Goal: Information Seeking & Learning: Learn about a topic

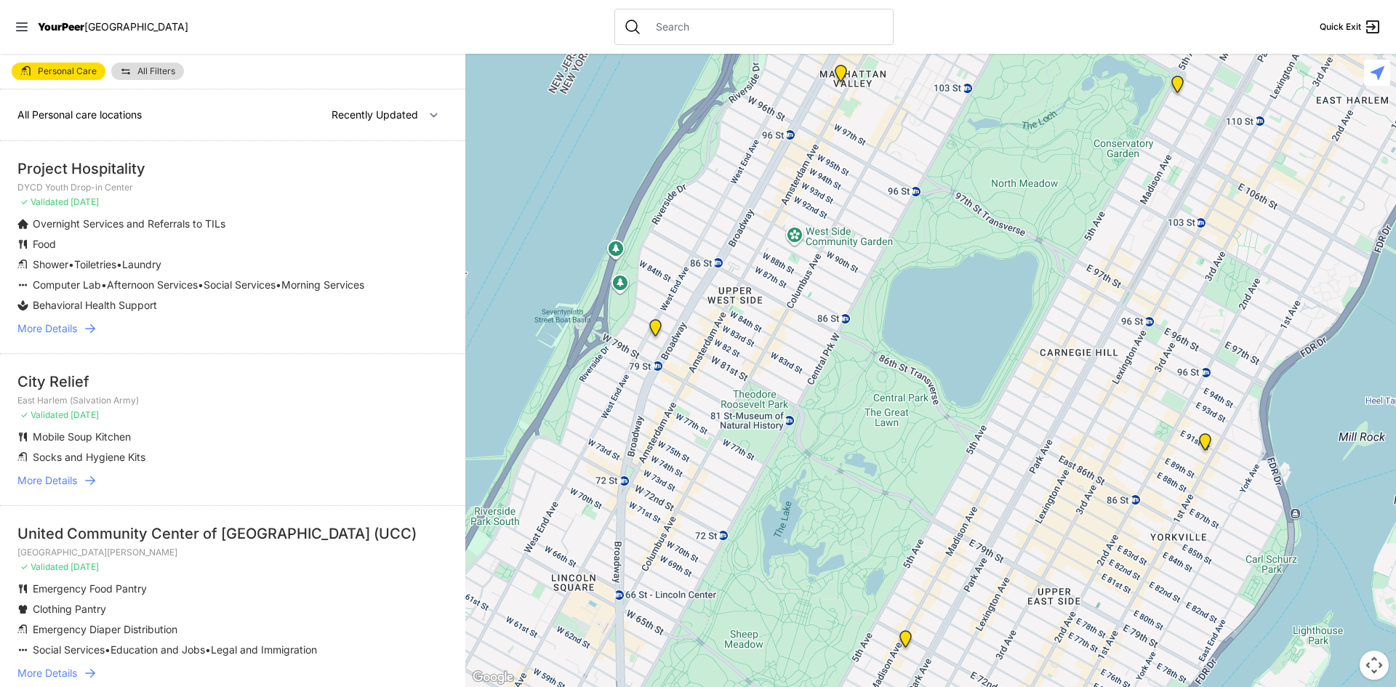
drag, startPoint x: 401, startPoint y: 231, endPoint x: 401, endPoint y: 209, distance: 22.6
drag, startPoint x: 401, startPoint y: 209, endPoint x: 55, endPoint y: 495, distance: 449.9
click at [55, 488] on span "More Details" at bounding box center [47, 480] width 60 height 15
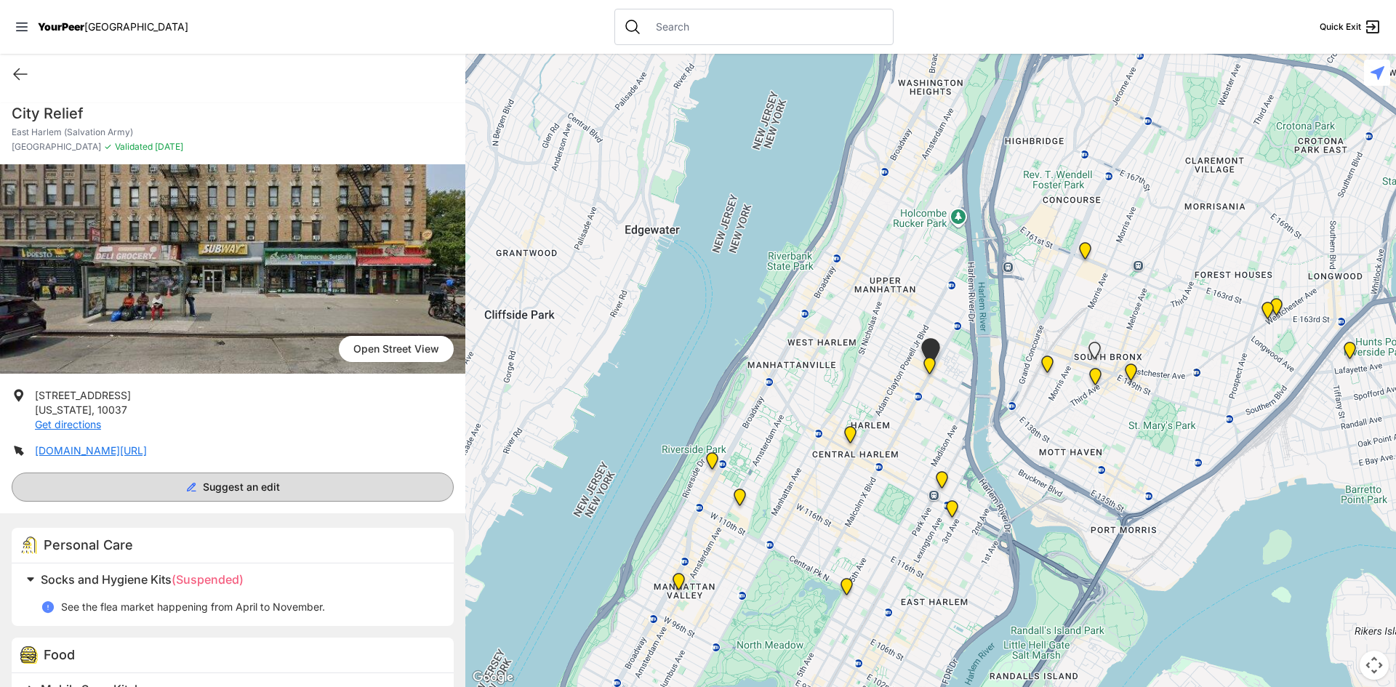
scroll to position [37, 0]
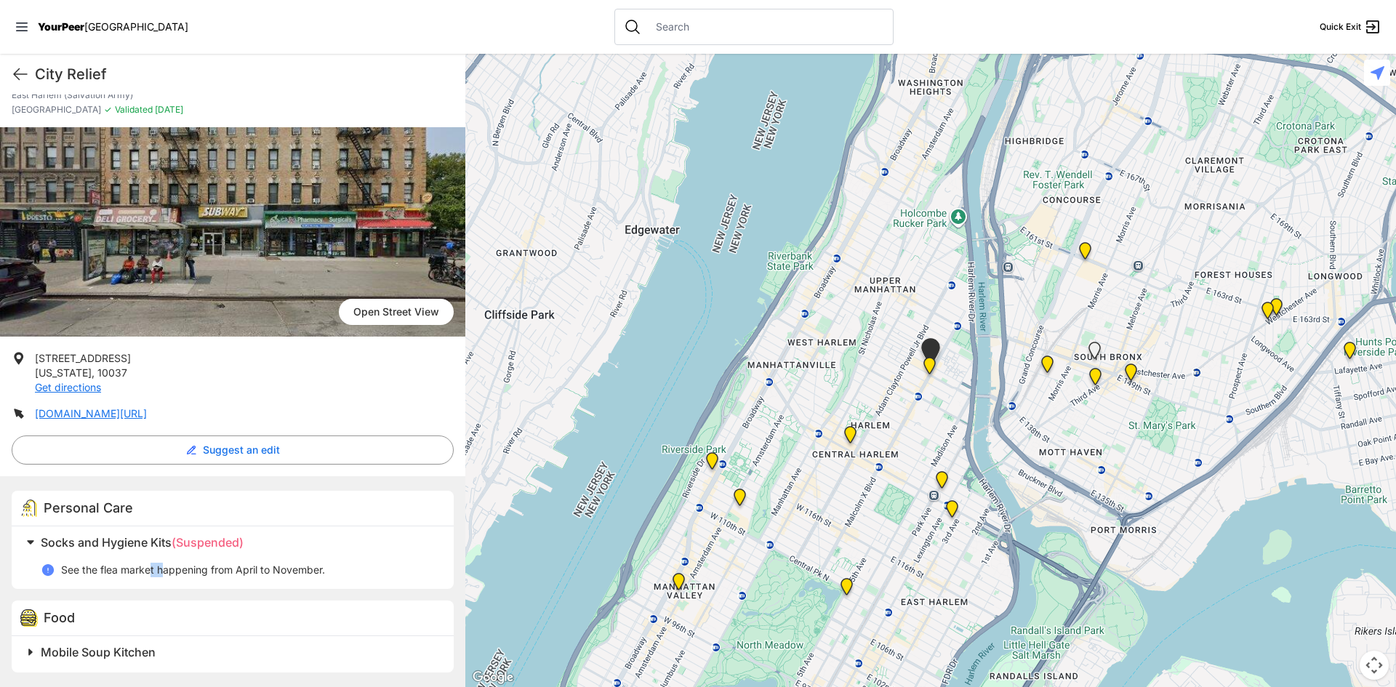
drag, startPoint x: 153, startPoint y: 566, endPoint x: 165, endPoint y: 565, distance: 12.4
click at [165, 565] on p "See the flea market happening from April to November." at bounding box center [193, 570] width 264 height 15
click at [103, 569] on p "See the flea market happening from April to November." at bounding box center [193, 570] width 264 height 15
drag, startPoint x: 105, startPoint y: 567, endPoint x: 153, endPoint y: 573, distance: 48.3
click at [153, 573] on p "See the flea market happening from April to November." at bounding box center [193, 570] width 264 height 15
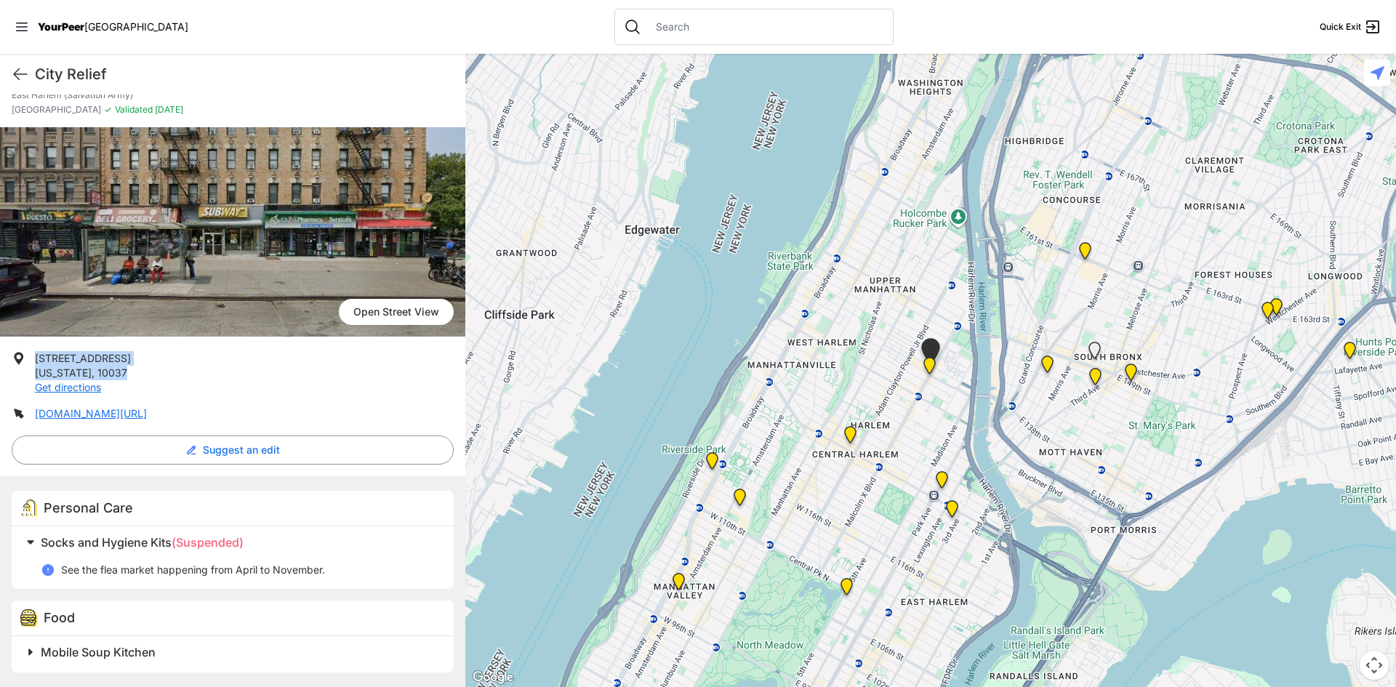
drag, startPoint x: 127, startPoint y: 371, endPoint x: 36, endPoint y: 359, distance: 92.4
click at [36, 359] on li "563 Lenox Ave New York , 10037 Get directions" at bounding box center [233, 373] width 442 height 44
drag, startPoint x: 255, startPoint y: 548, endPoint x: 177, endPoint y: 545, distance: 77.9
click at [177, 545] on h2 "Socks and Hygiene Kits (Suspended)" at bounding box center [239, 542] width 396 height 17
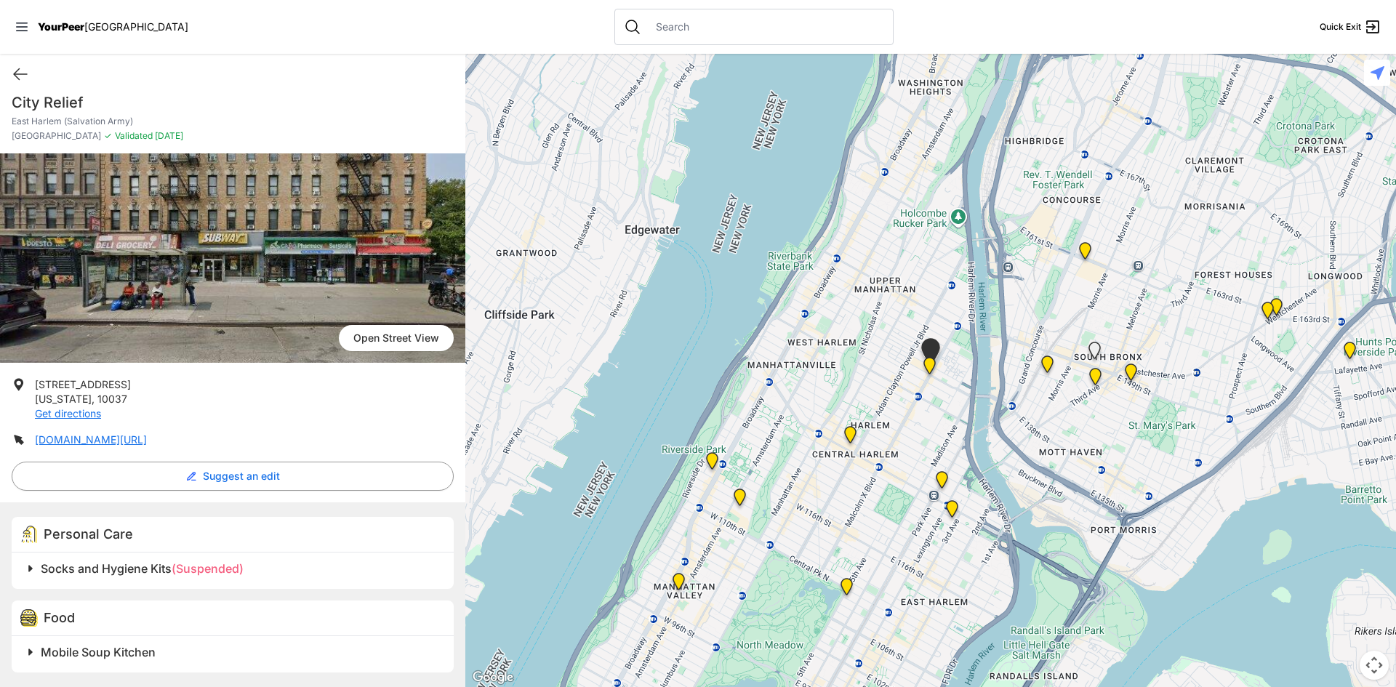
drag, startPoint x: 181, startPoint y: 545, endPoint x: 180, endPoint y: 570, distance: 25.5
click at [180, 570] on span "(Suspended)" at bounding box center [208, 568] width 72 height 15
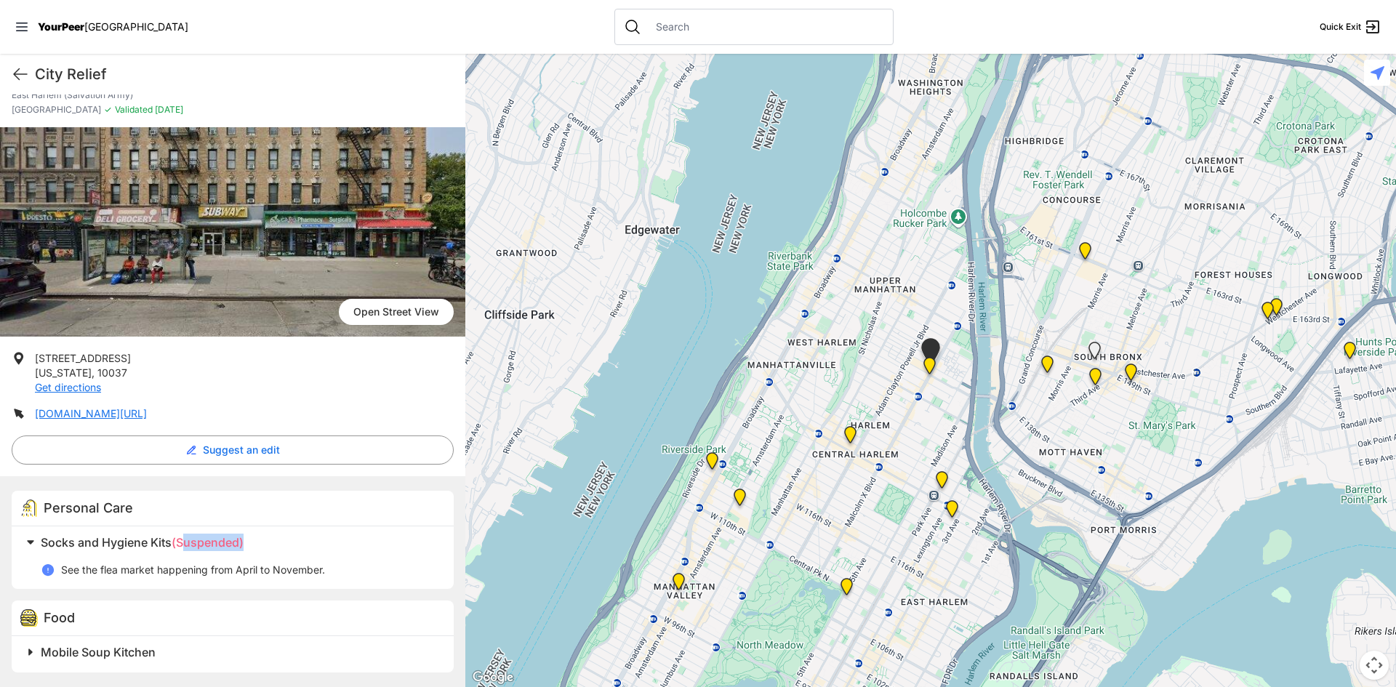
drag, startPoint x: 182, startPoint y: 540, endPoint x: 242, endPoint y: 544, distance: 60.5
click at [242, 544] on span "(Suspended)" at bounding box center [208, 542] width 72 height 15
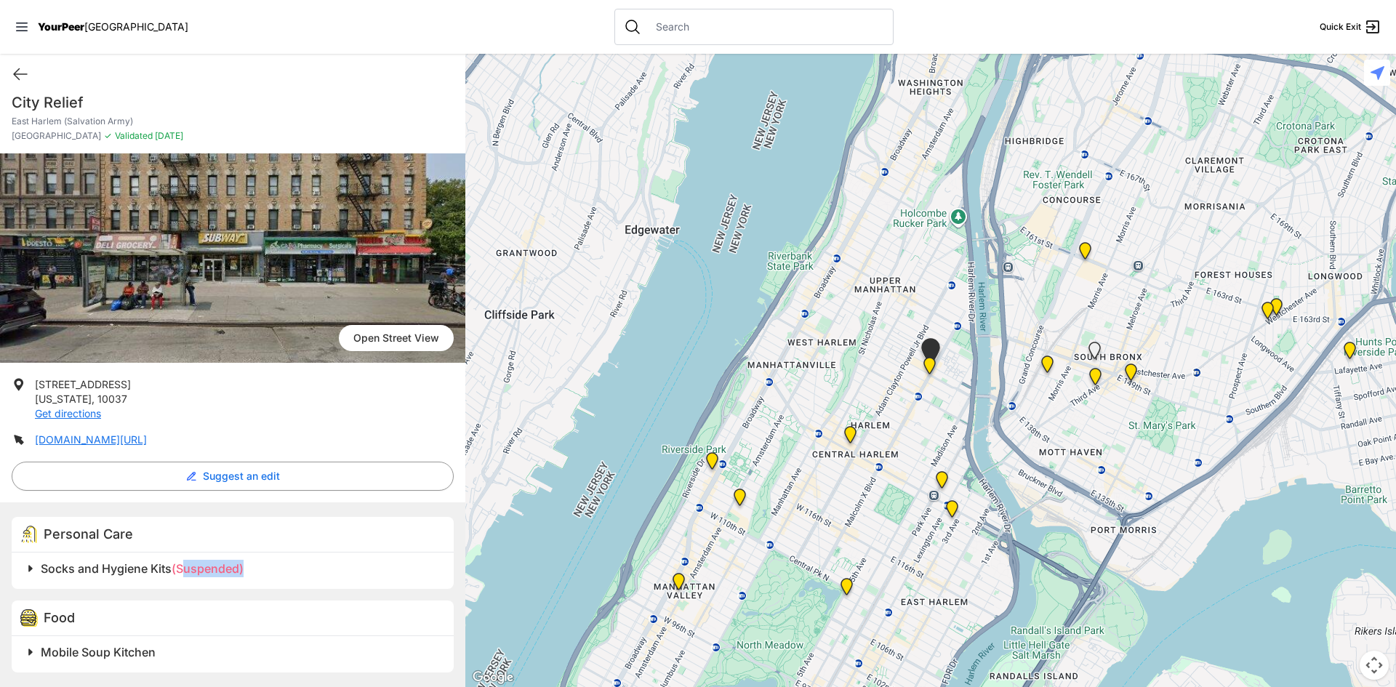
scroll to position [11, 0]
drag, startPoint x: 235, startPoint y: 545, endPoint x: 228, endPoint y: 575, distance: 31.4
click at [228, 575] on span "(Suspended)" at bounding box center [208, 568] width 72 height 15
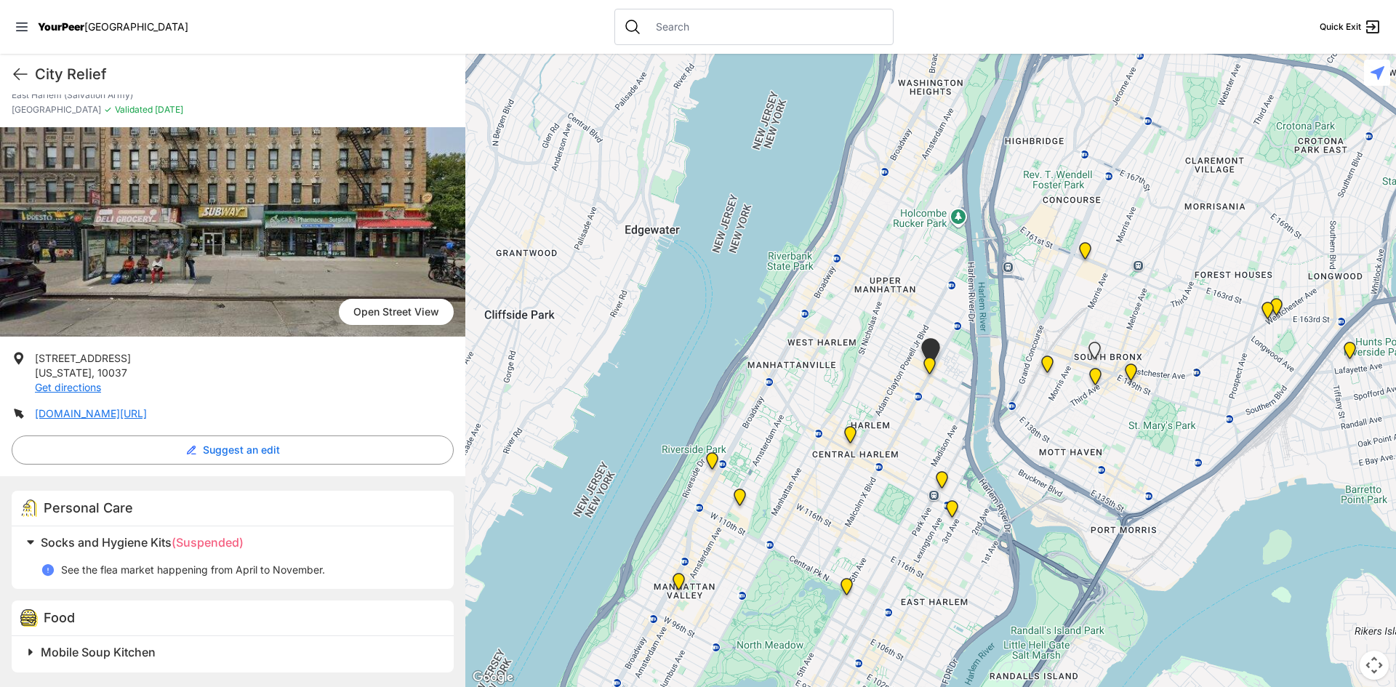
click at [223, 573] on p "See the flea market happening from April to November." at bounding box center [193, 570] width 264 height 15
click at [212, 541] on span "(Suspended)" at bounding box center [208, 542] width 72 height 15
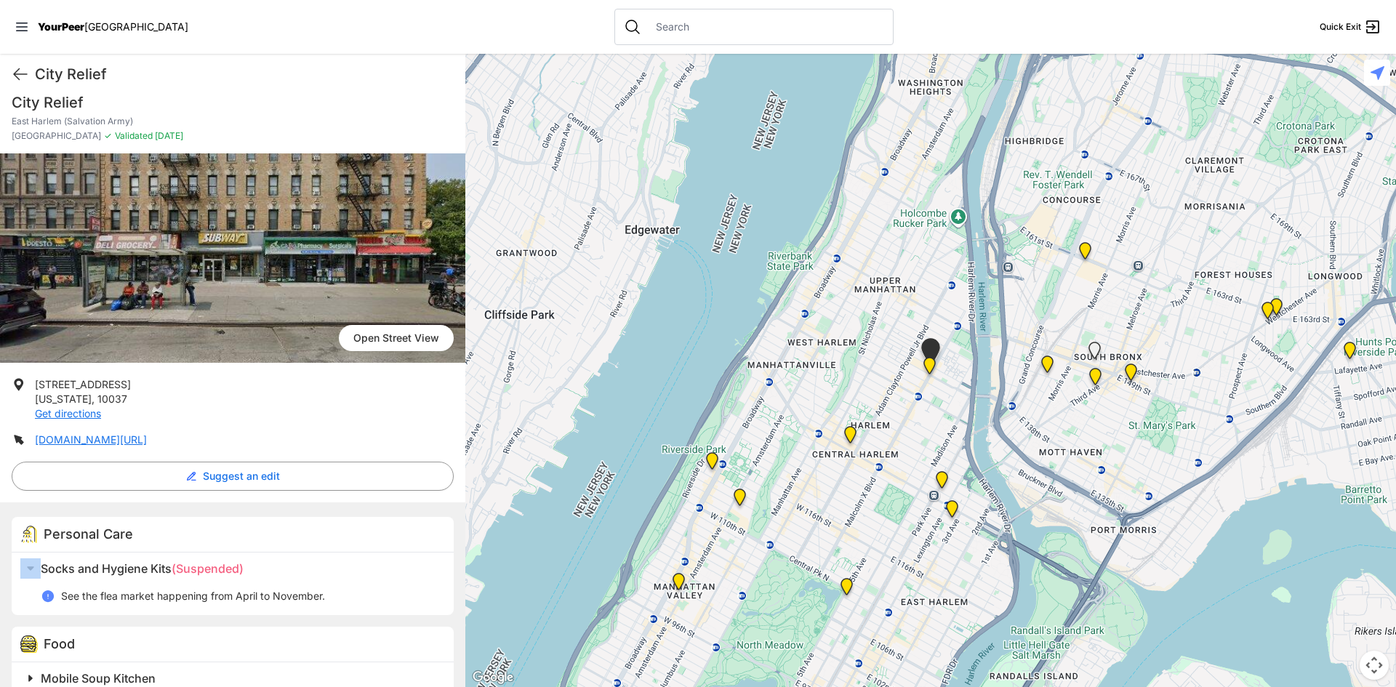
click at [212, 541] on div "Personal Care" at bounding box center [233, 535] width 442 height 36
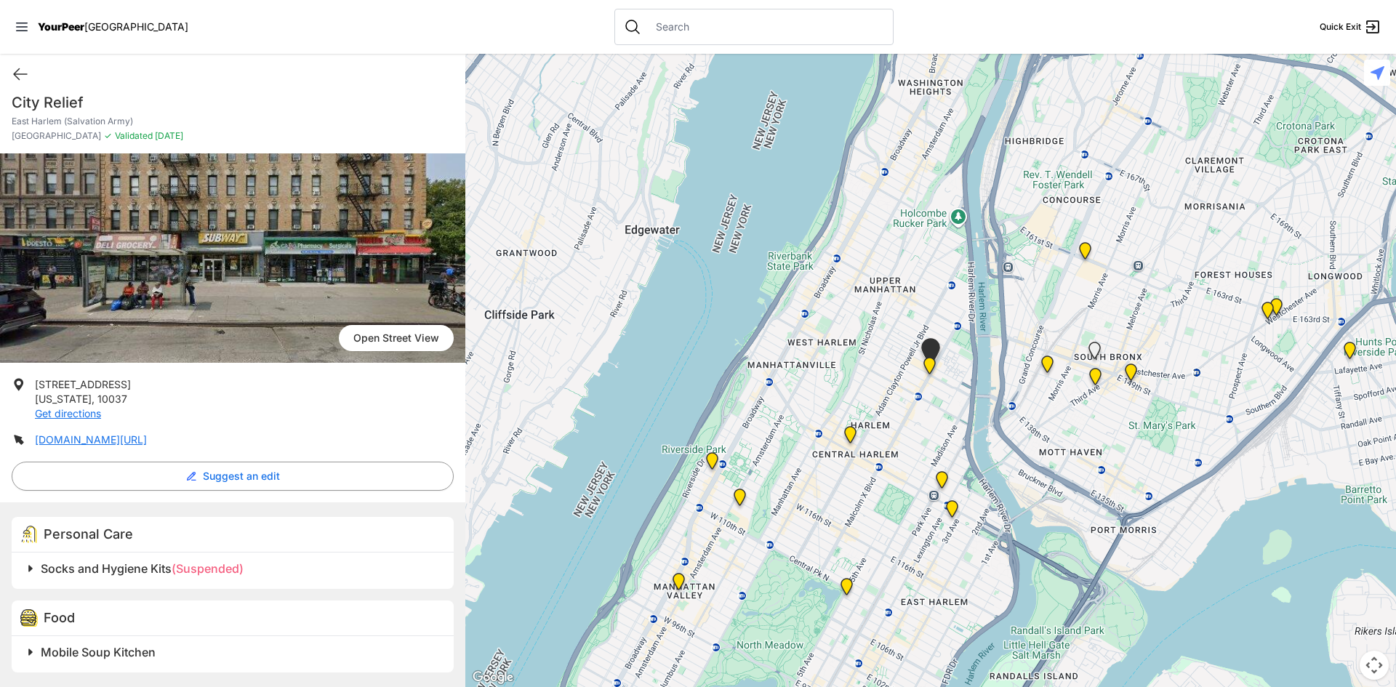
click at [209, 564] on span "(Suspended)" at bounding box center [208, 568] width 72 height 15
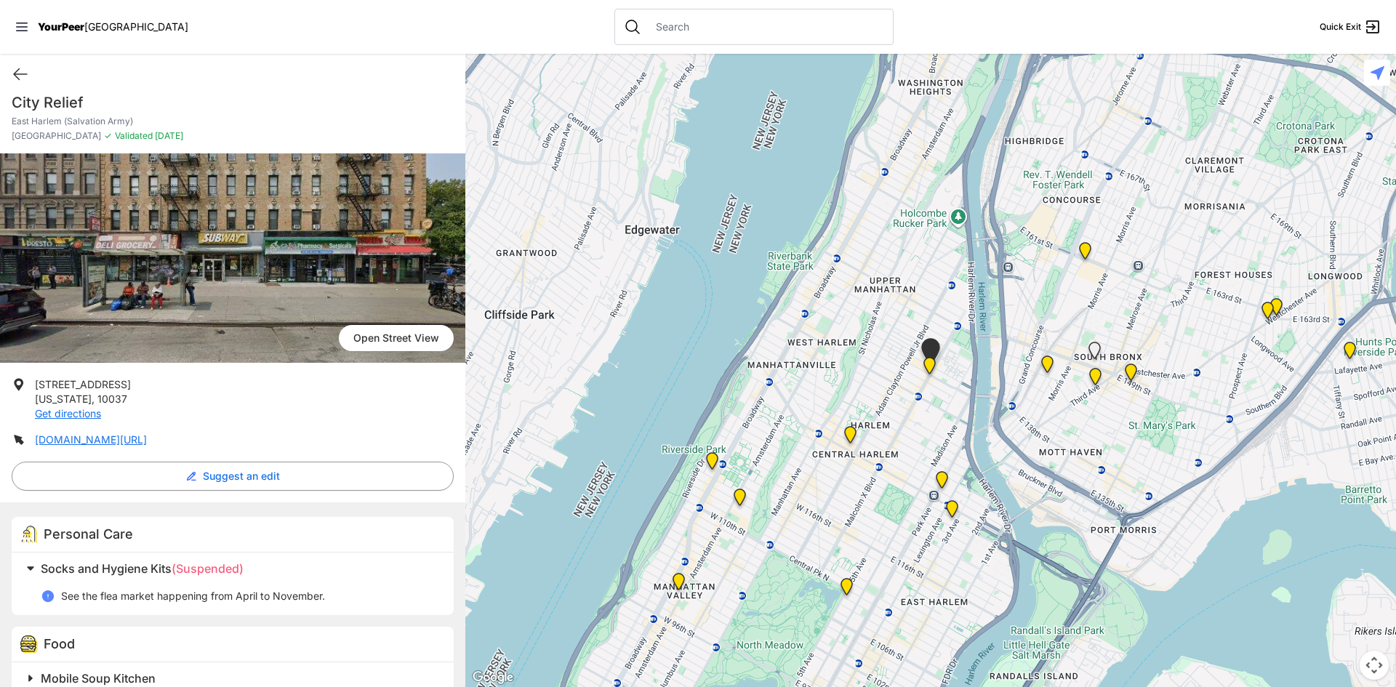
scroll to position [37, 0]
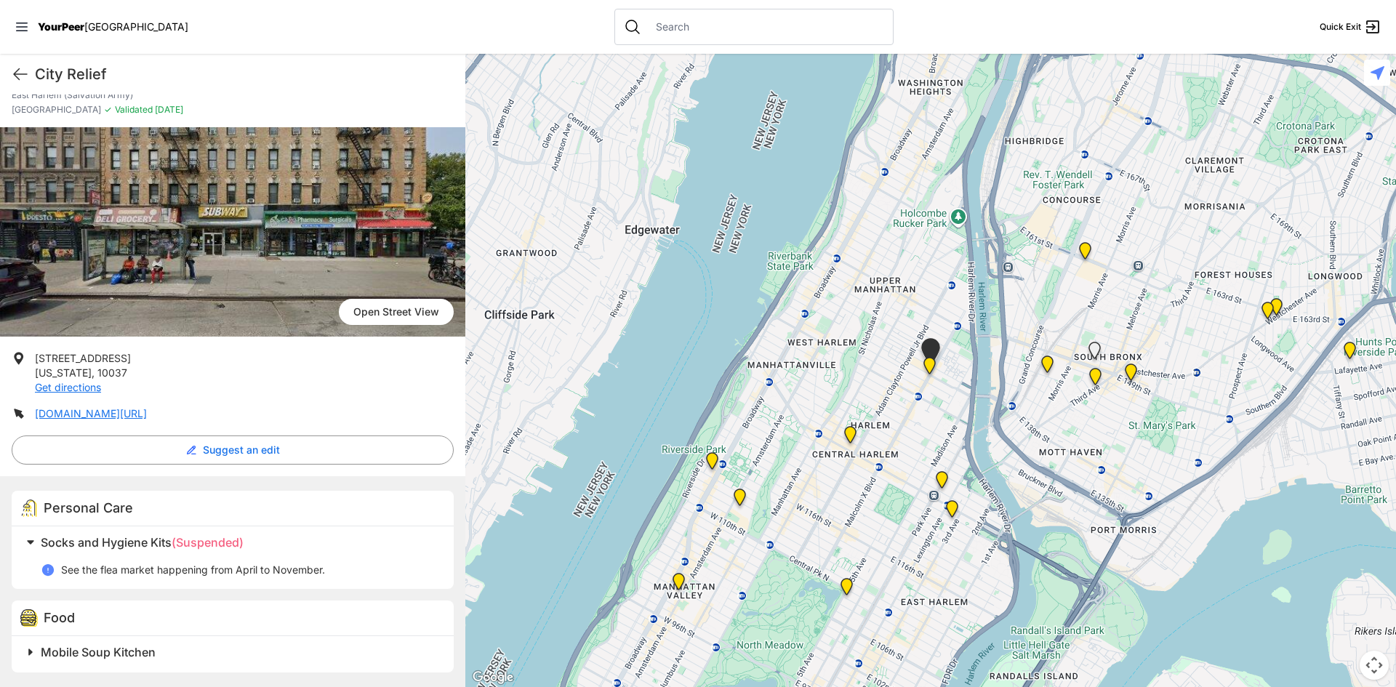
click at [207, 544] on span "(Suspended)" at bounding box center [208, 542] width 72 height 15
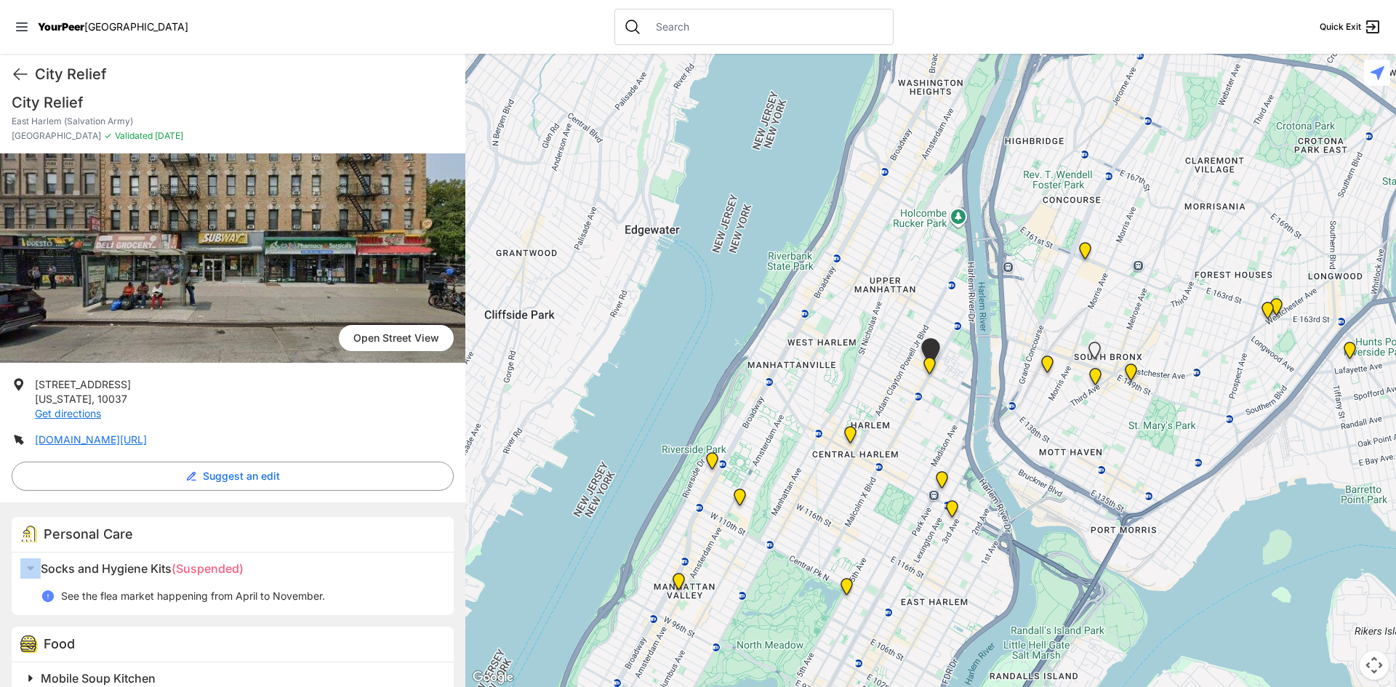
click at [207, 544] on div "Personal Care" at bounding box center [233, 535] width 442 height 36
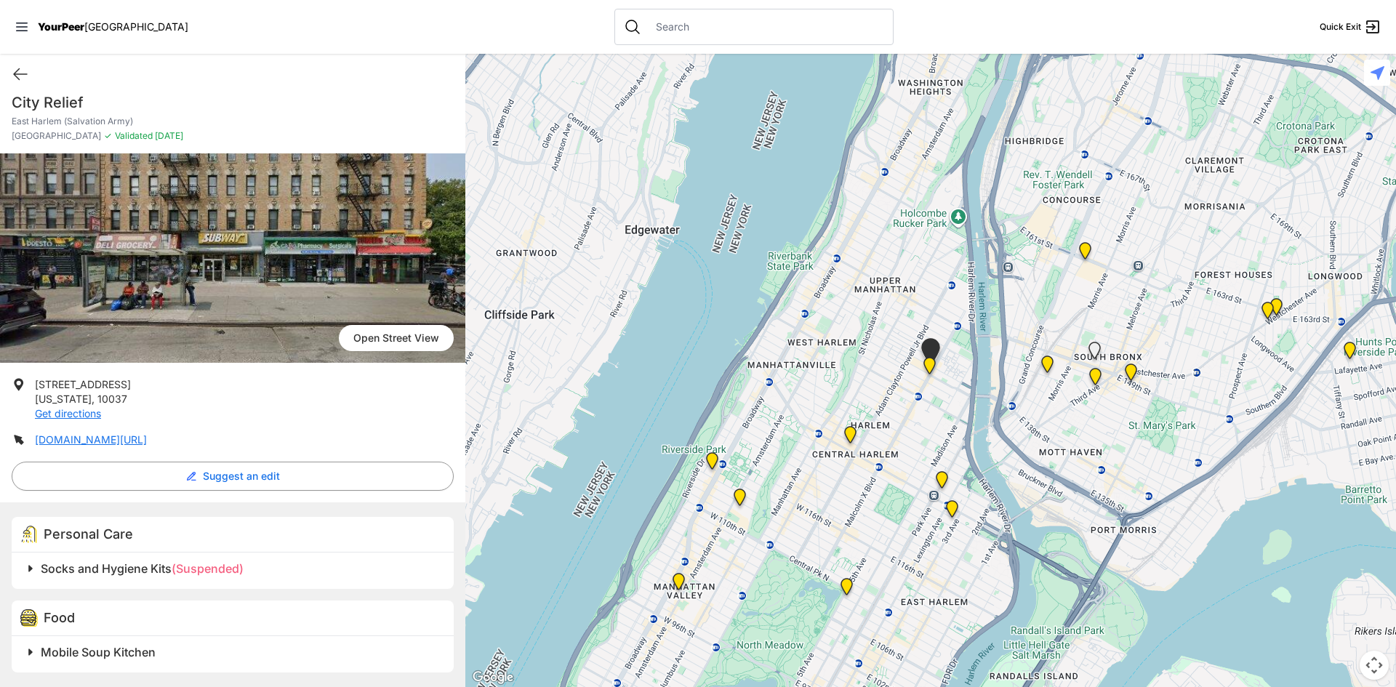
click at [203, 569] on span "(Suspended)" at bounding box center [208, 568] width 72 height 15
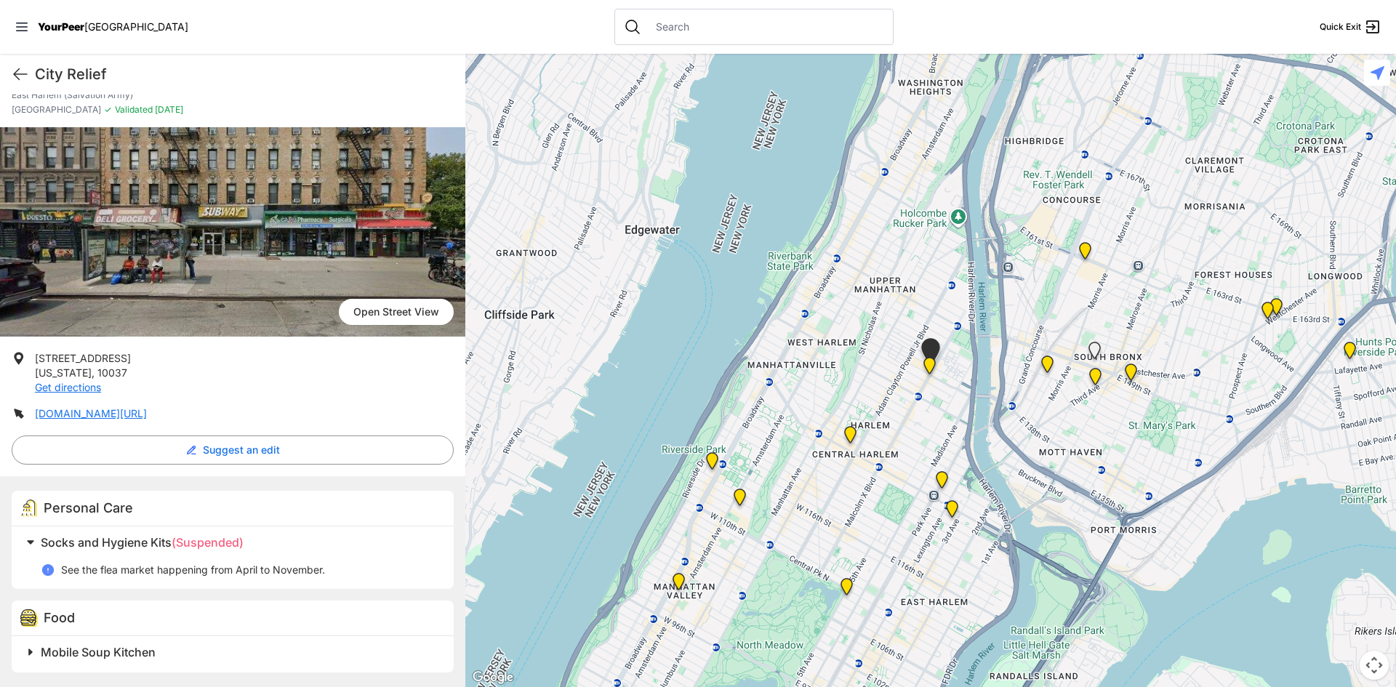
click at [203, 569] on p "See the flea market happening from April to November." at bounding box center [193, 570] width 264 height 15
click at [207, 542] on span "(Suspended)" at bounding box center [208, 542] width 72 height 15
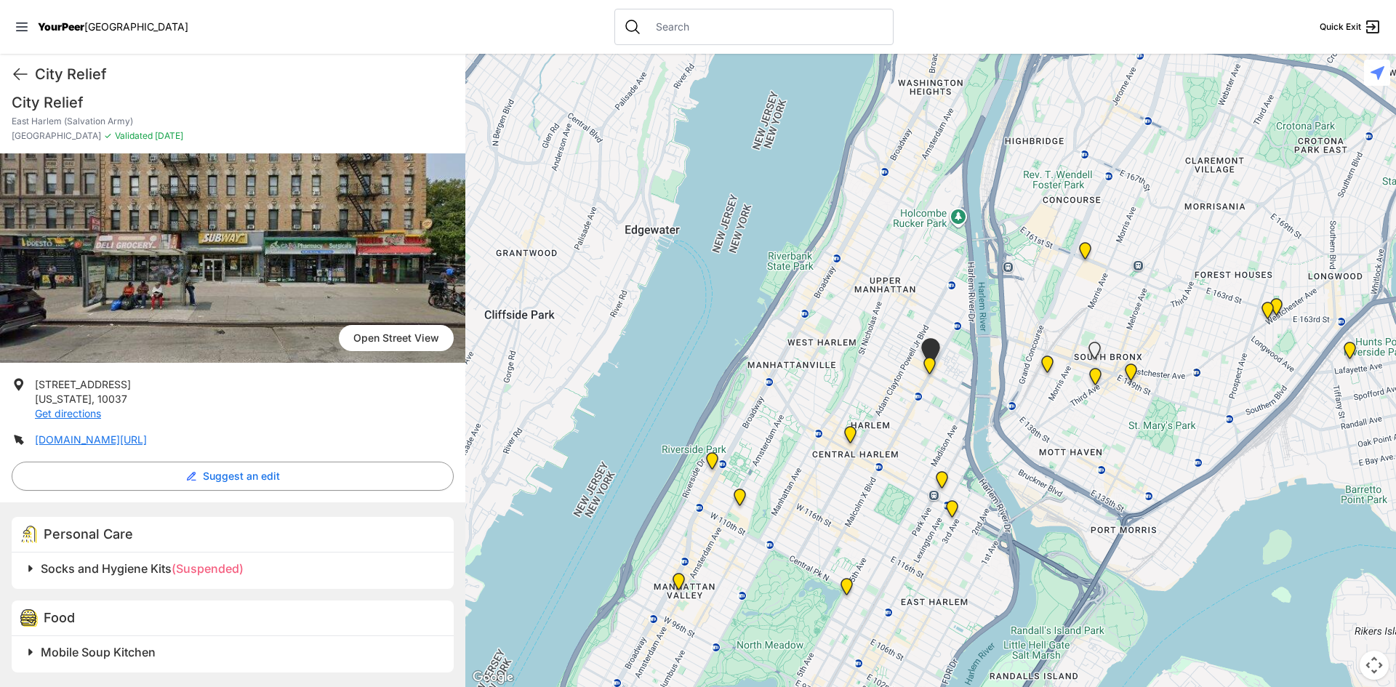
scroll to position [11, 0]
click at [207, 542] on div "Personal Care" at bounding box center [233, 535] width 442 height 36
drag, startPoint x: 242, startPoint y: 565, endPoint x: 201, endPoint y: 523, distance: 59.1
click at [201, 523] on div "Personal Care Socks and Hygiene Kits (Suspended)" at bounding box center [233, 553] width 442 height 72
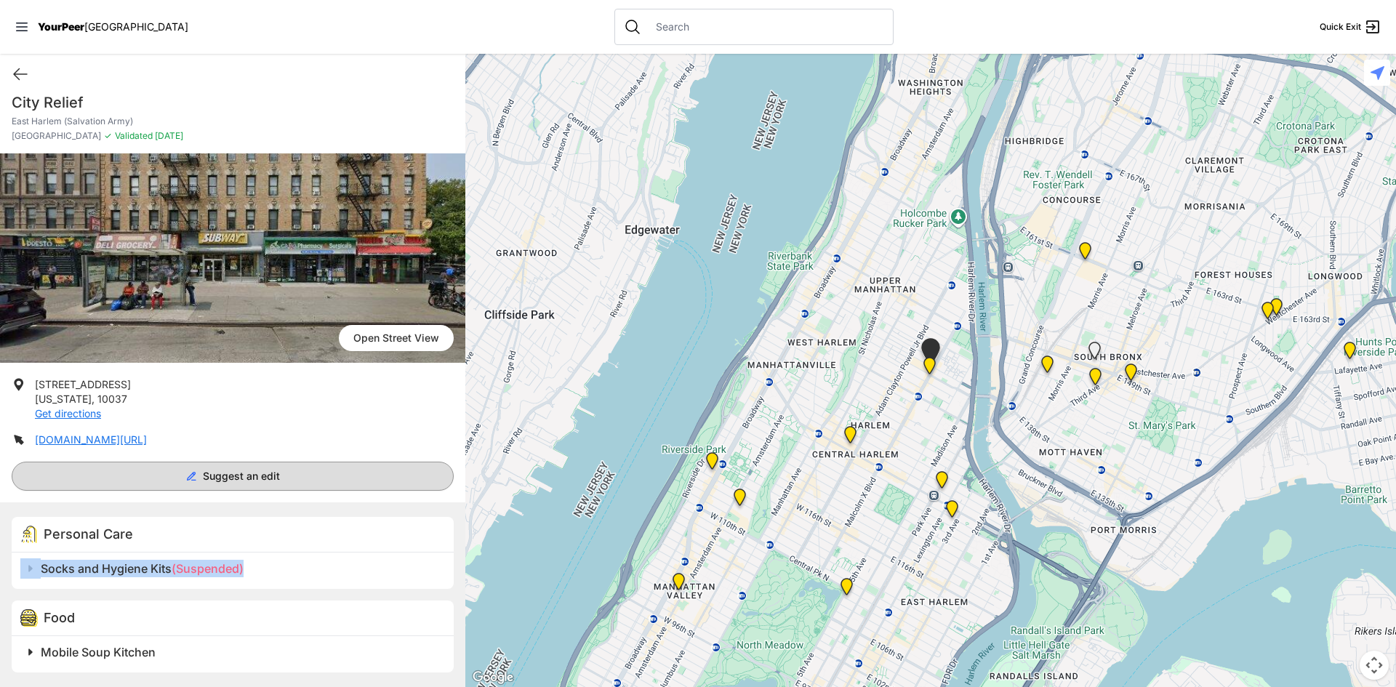
drag, startPoint x: 201, startPoint y: 523, endPoint x: 219, endPoint y: 481, distance: 45.3
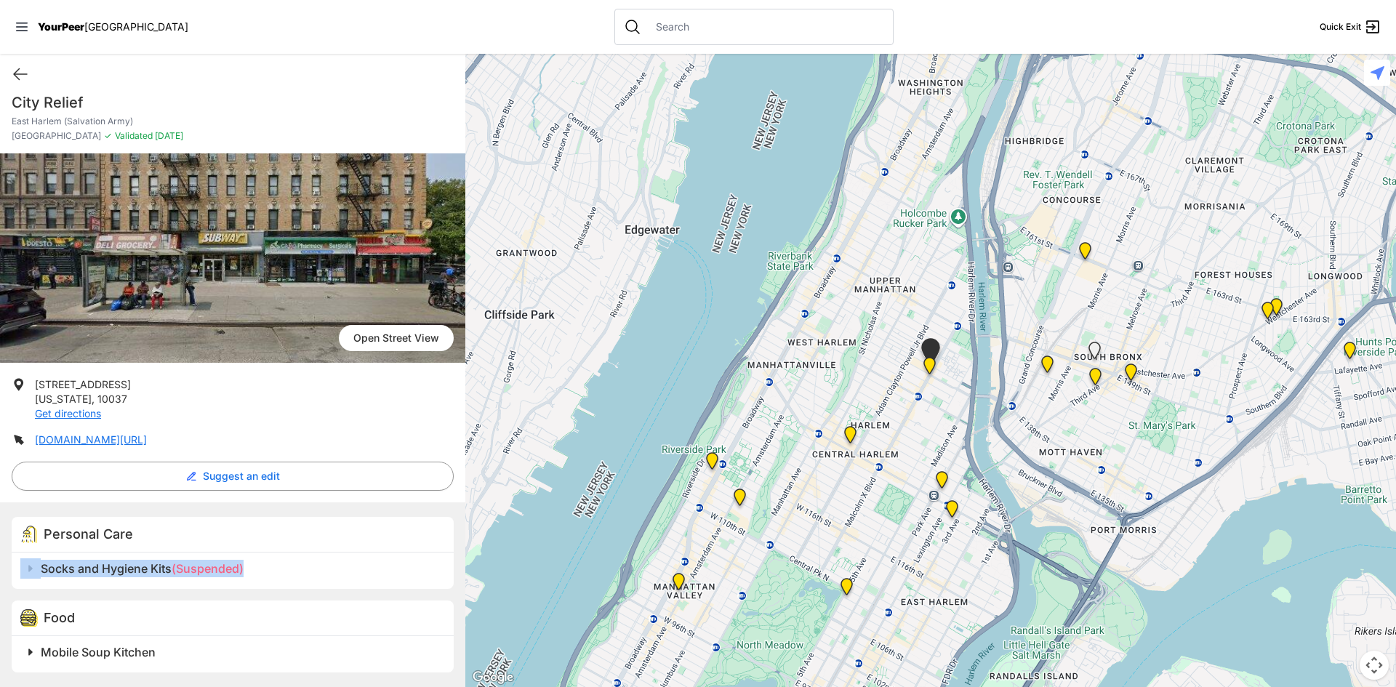
copy div "Socks and Hygiene Kits (Suspended"
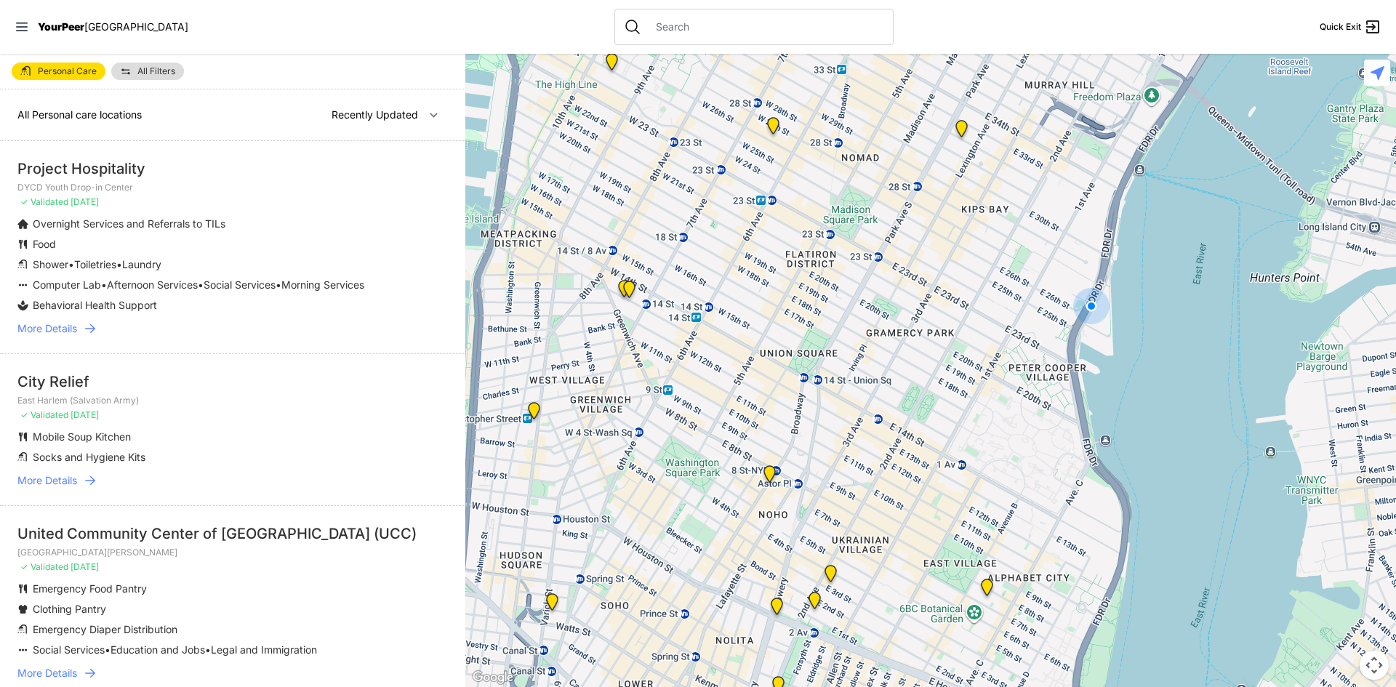
select select "nearby"
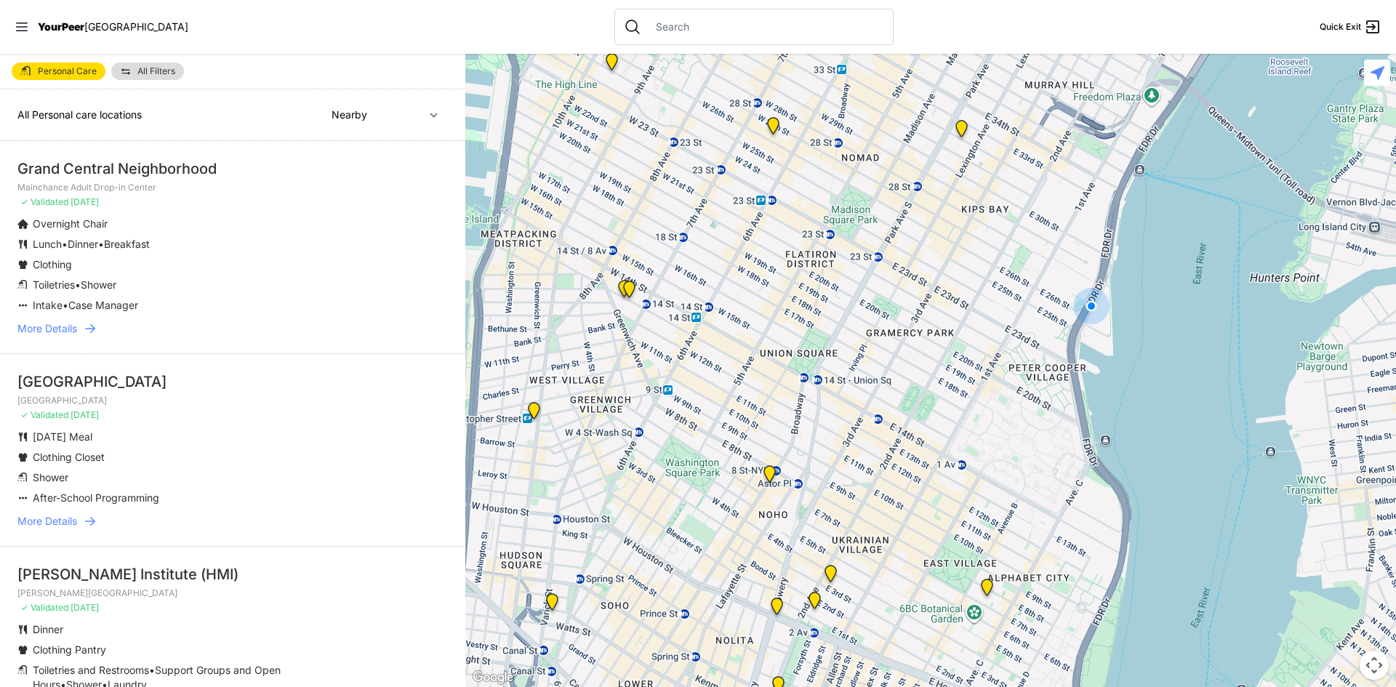
click at [69, 285] on span "Toiletries" at bounding box center [54, 285] width 42 height 12
click at [135, 457] on li "Clothing Closet" at bounding box center [203, 457] width 372 height 15
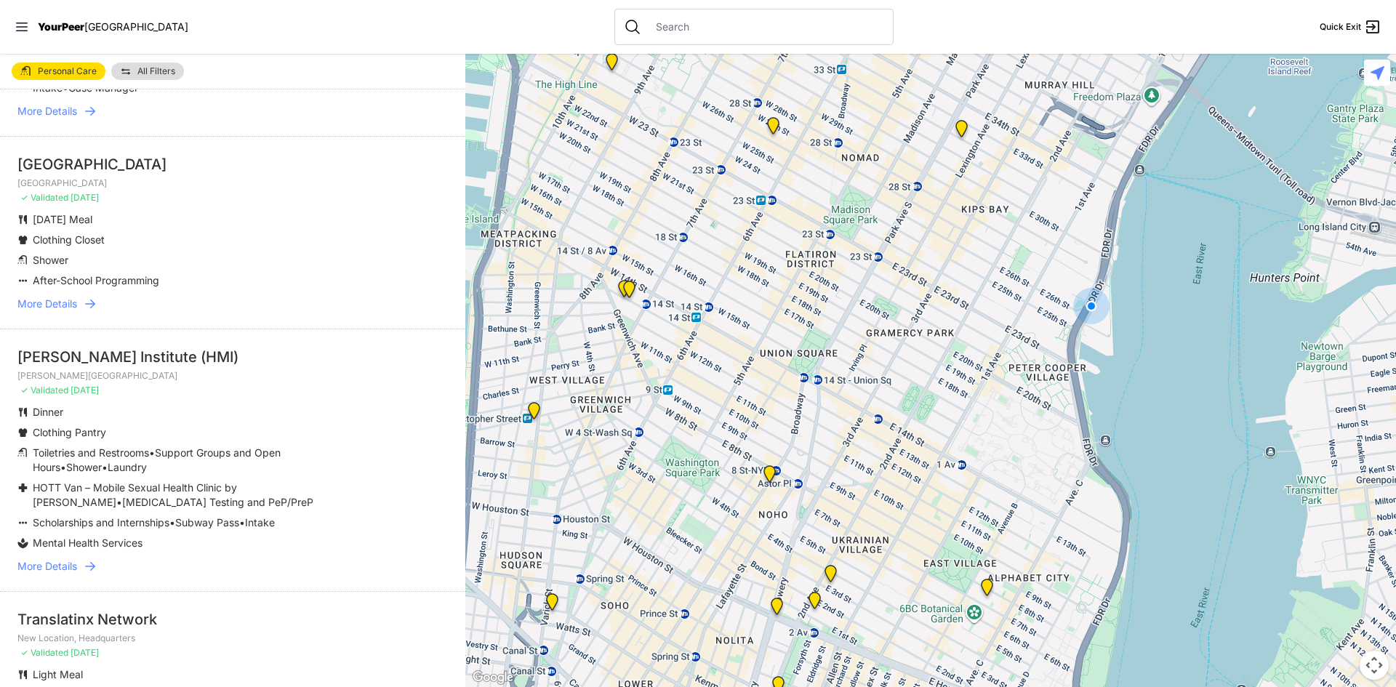
scroll to position [218, 0]
drag, startPoint x: 113, startPoint y: 484, endPoint x: 140, endPoint y: 483, distance: 27.7
click at [140, 483] on span "HOTT Van – Mobile Sexual Health Clinic by [PERSON_NAME]" at bounding box center [135, 494] width 204 height 27
drag, startPoint x: 103, startPoint y: 500, endPoint x: 57, endPoint y: 502, distance: 45.9
click at [57, 502] on p "HOTT Van – Mobile Sexual Health Clinic by Callen-Lorde • HIV Testing and PeP/Pr…" at bounding box center [211, 494] width 357 height 29
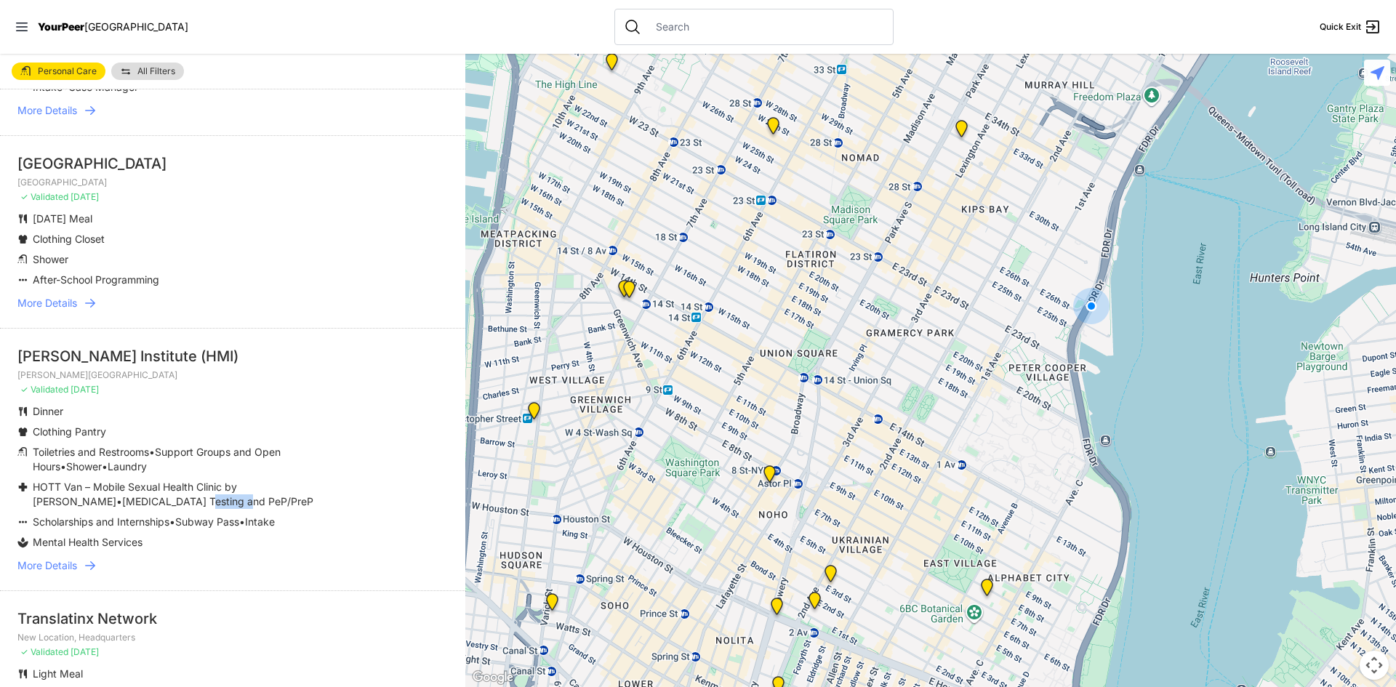
copy span "PeP/PreP"
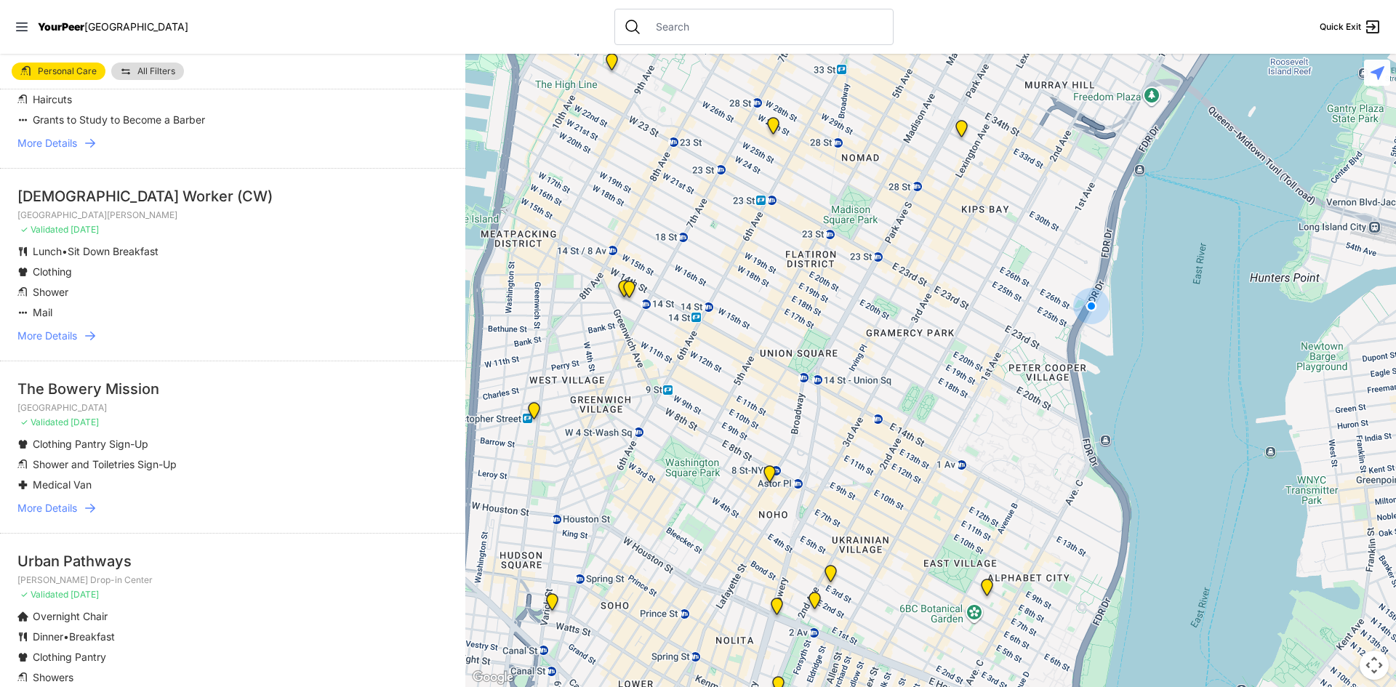
scroll to position [1091, 0]
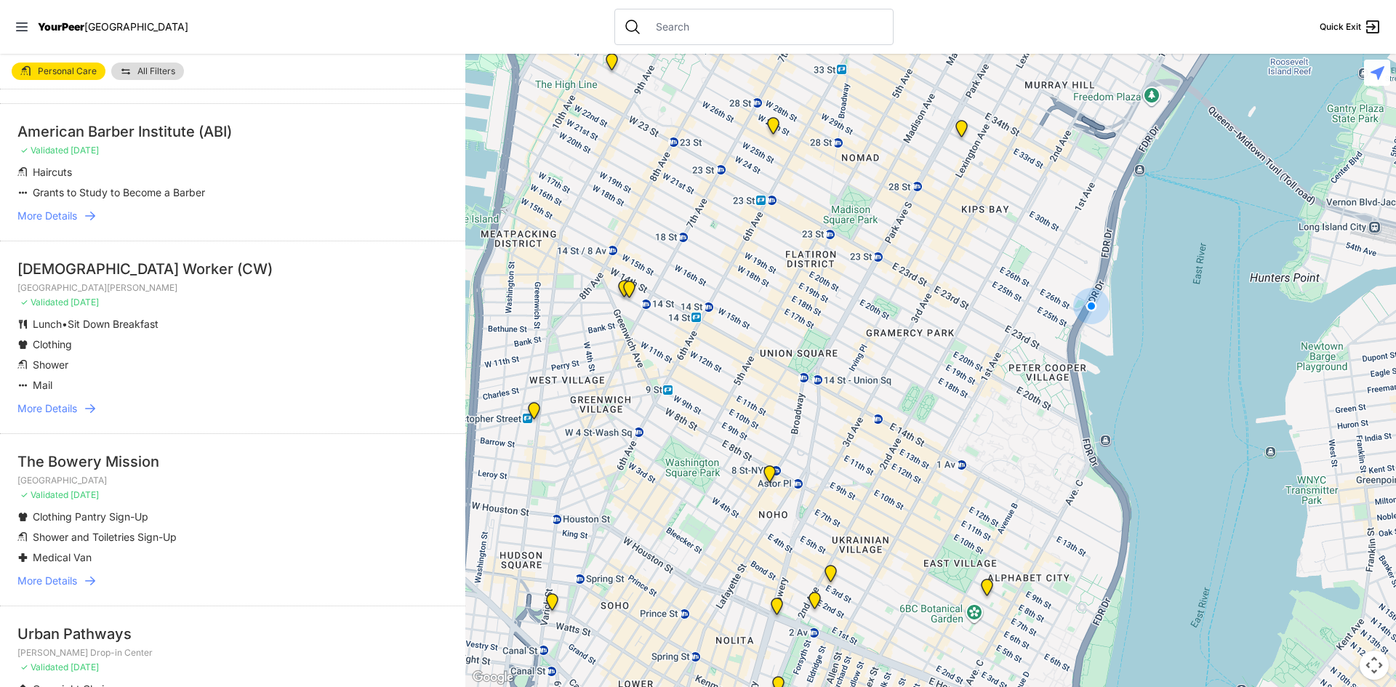
click at [51, 223] on span "More Details" at bounding box center [47, 216] width 60 height 15
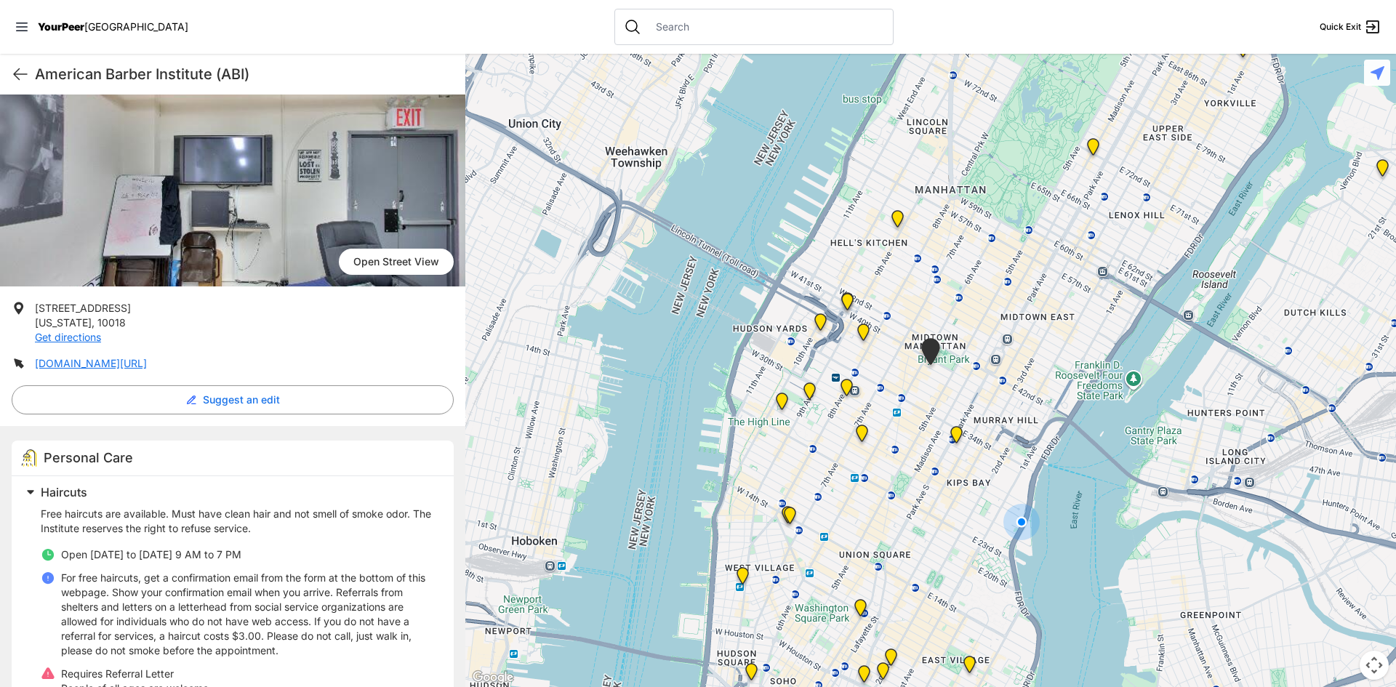
scroll to position [197, 0]
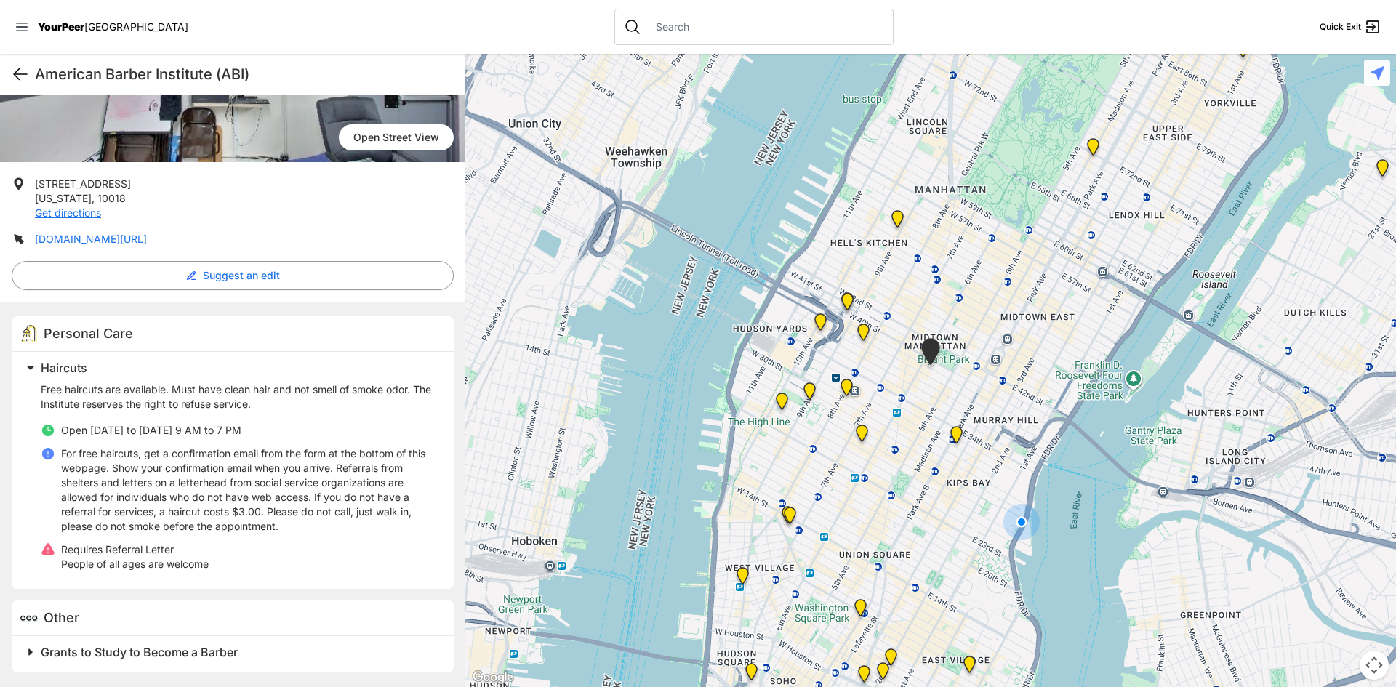
click at [18, 71] on icon at bounding box center [20, 73] width 17 height 17
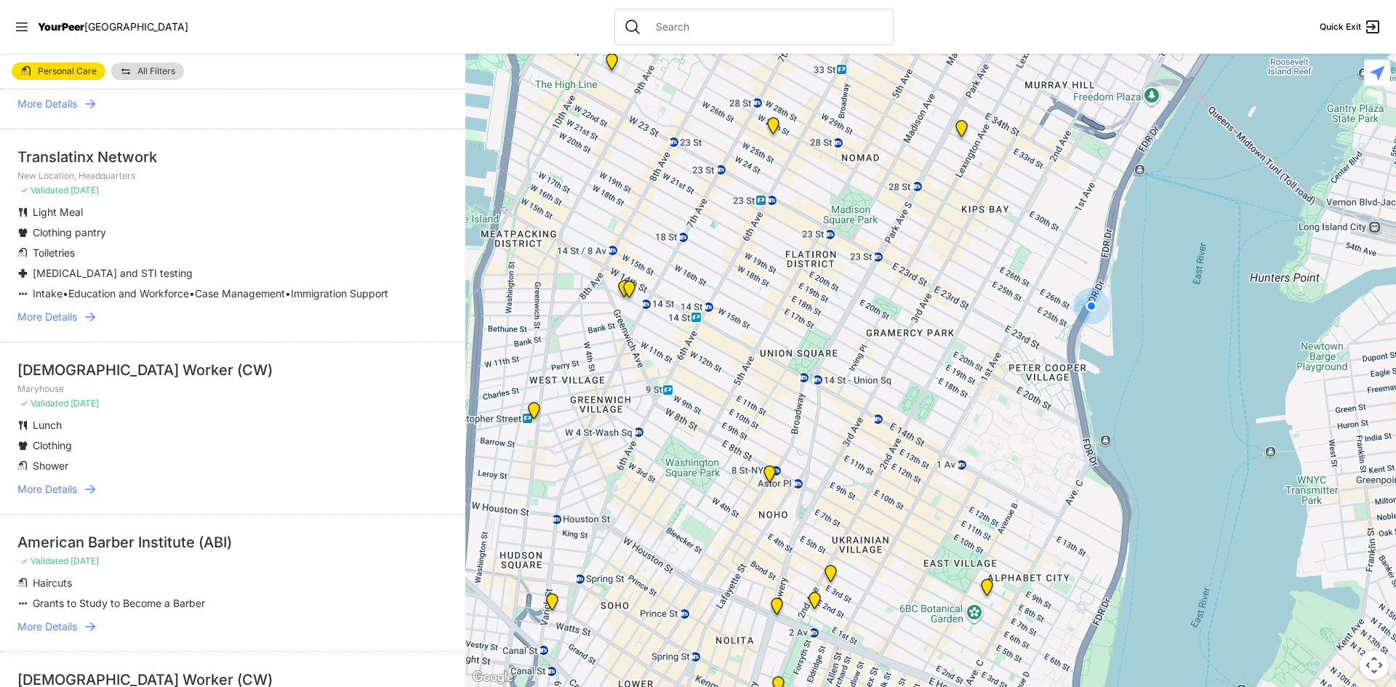
scroll to position [654, 0]
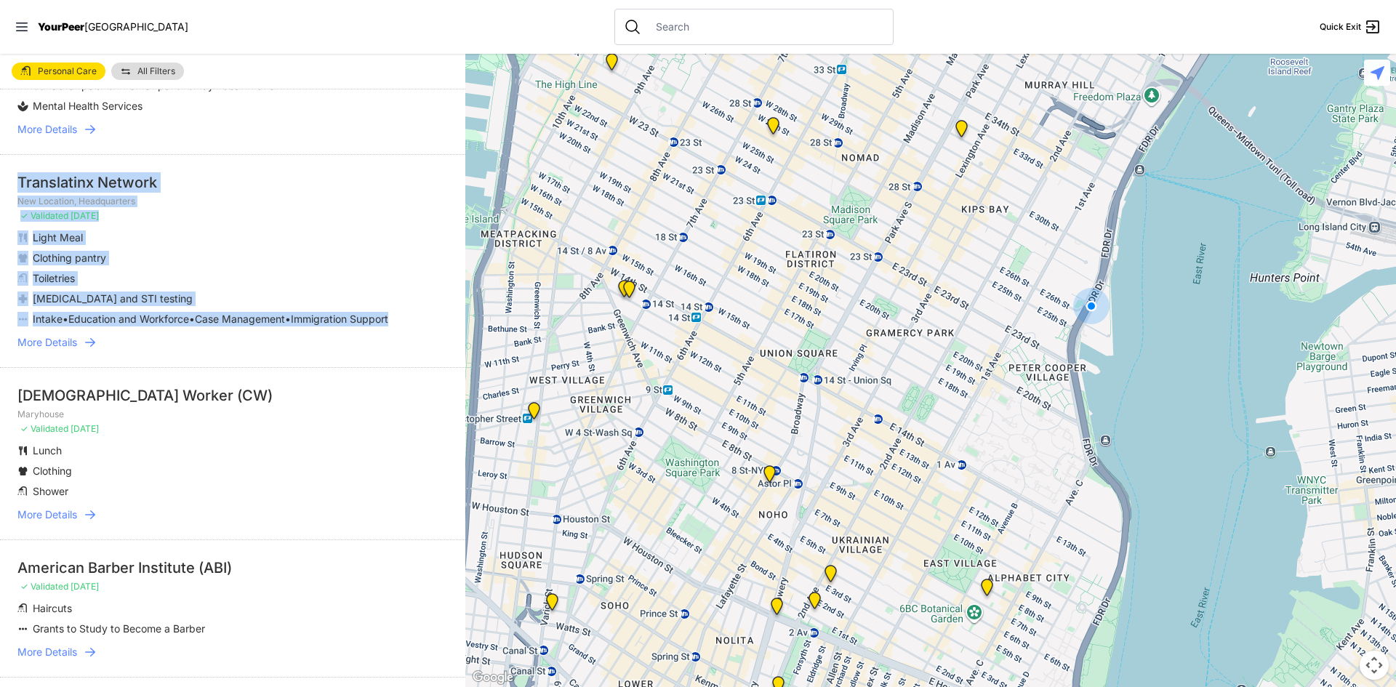
drag, startPoint x: 89, startPoint y: 335, endPoint x: 18, endPoint y: 177, distance: 173.5
click at [18, 177] on li "Translatinx Network New Location, Headquarters ✓ Validated 4 months ago Light M…" at bounding box center [232, 260] width 465 height 213
copy li "Translatinx Network New Location, Headquarters ✓ Validated 4 months ago Light M…"
click at [57, 350] on span "More Details" at bounding box center [47, 342] width 60 height 15
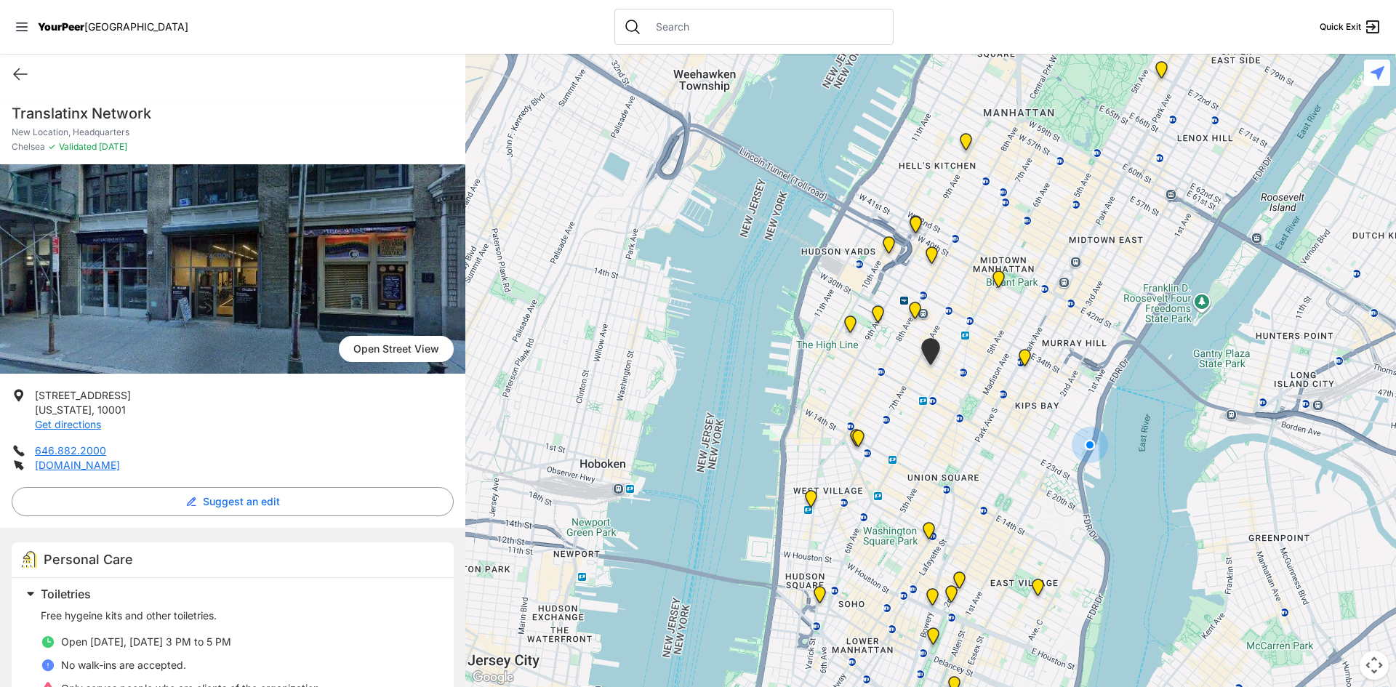
drag, startPoint x: 151, startPoint y: 470, endPoint x: 23, endPoint y: 394, distance: 148.4
click at [23, 394] on ul "127 W 26th St New York , 10001 Get directions 646.882.2000 translatinxnetwork.o…" at bounding box center [233, 430] width 442 height 84
copy ul "127 W 26th St New York , 10001 Get directions 646.882.2000 translatinxnetwork.o…"
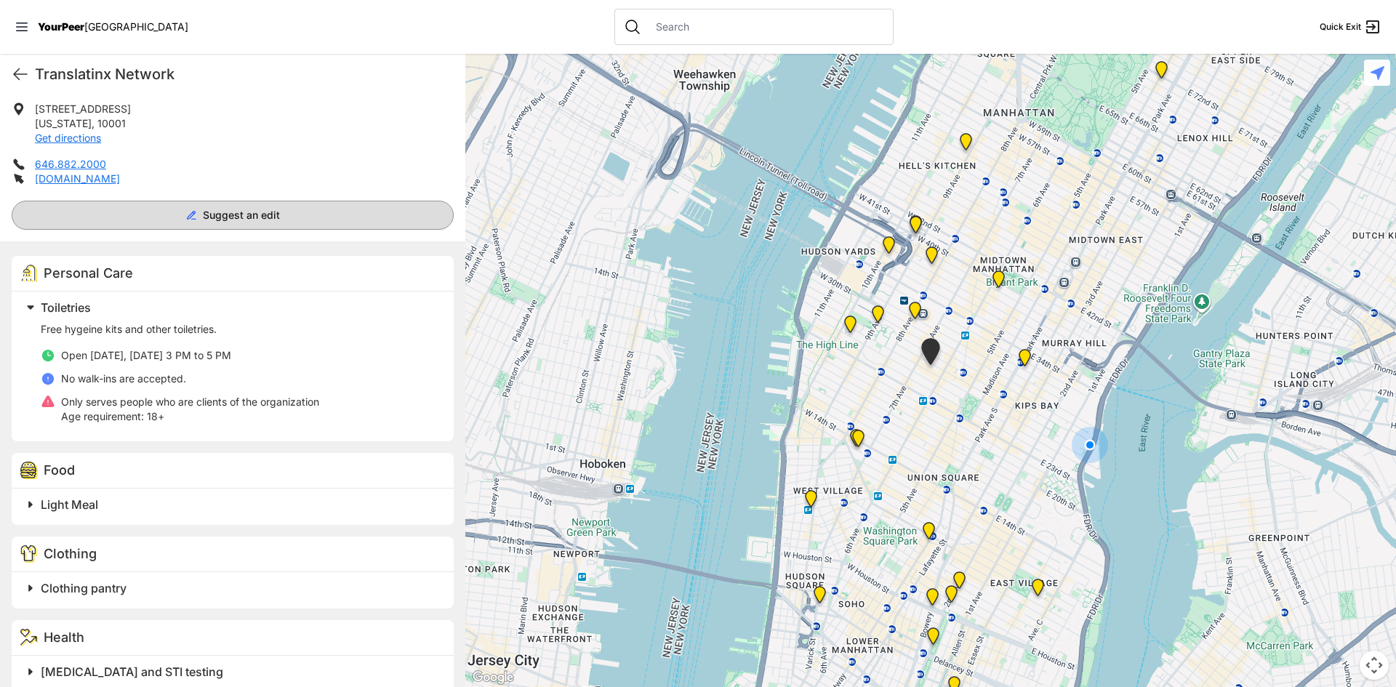
scroll to position [291, 0]
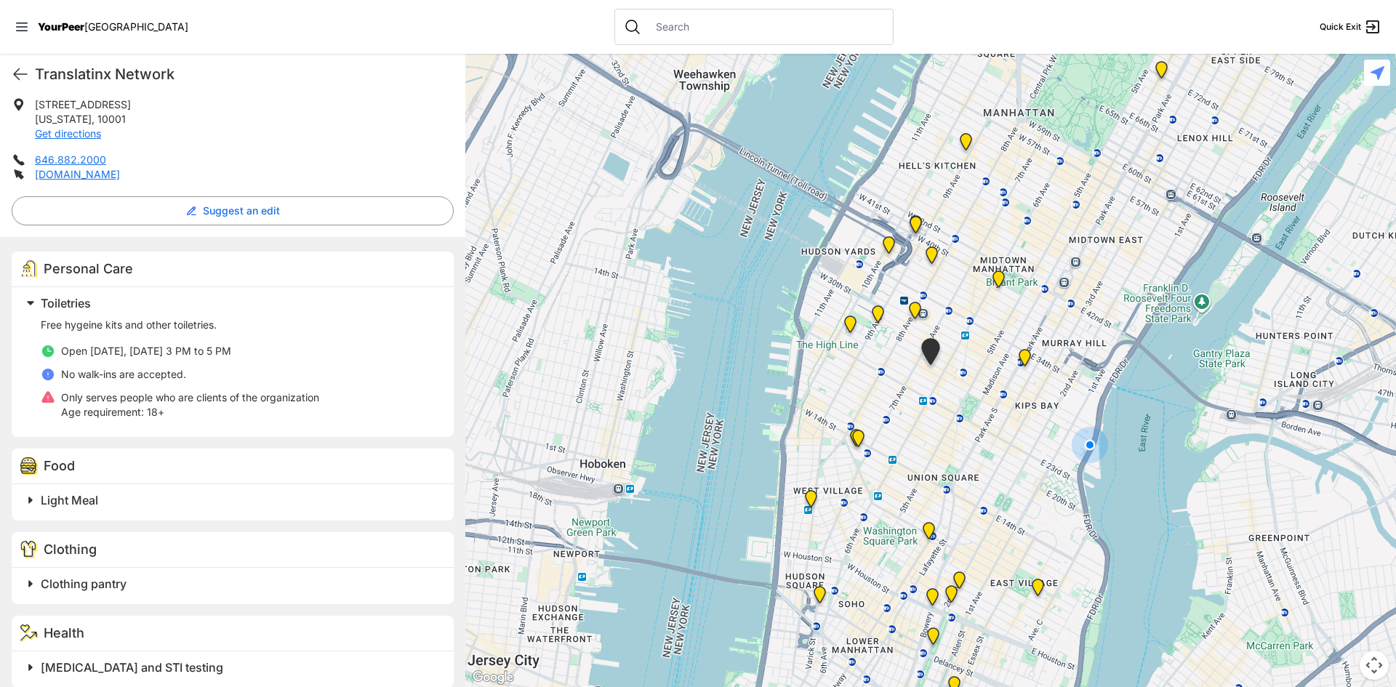
click at [199, 137] on li "127 W 26th St New York , 10001 Get directions" at bounding box center [233, 119] width 442 height 44
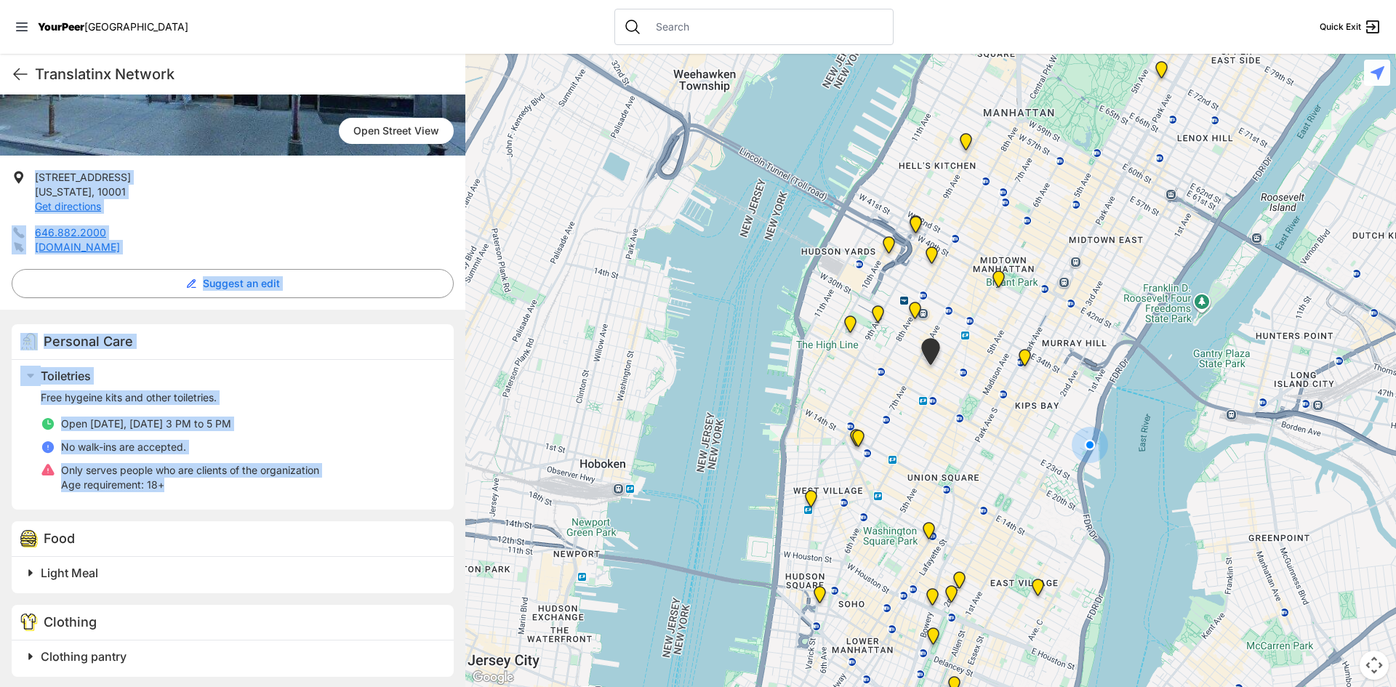
drag, startPoint x: 37, startPoint y: 174, endPoint x: 236, endPoint y: 500, distance: 381.9
click at [236, 500] on div "Open Street View Open Street View 127 W 26th St New York , 10001 Get directions…" at bounding box center [232, 458] width 465 height 1024
copy div "127 W 26th St New York , 10001 Get directions 646.882.2000 translatinxnetwork.o…"
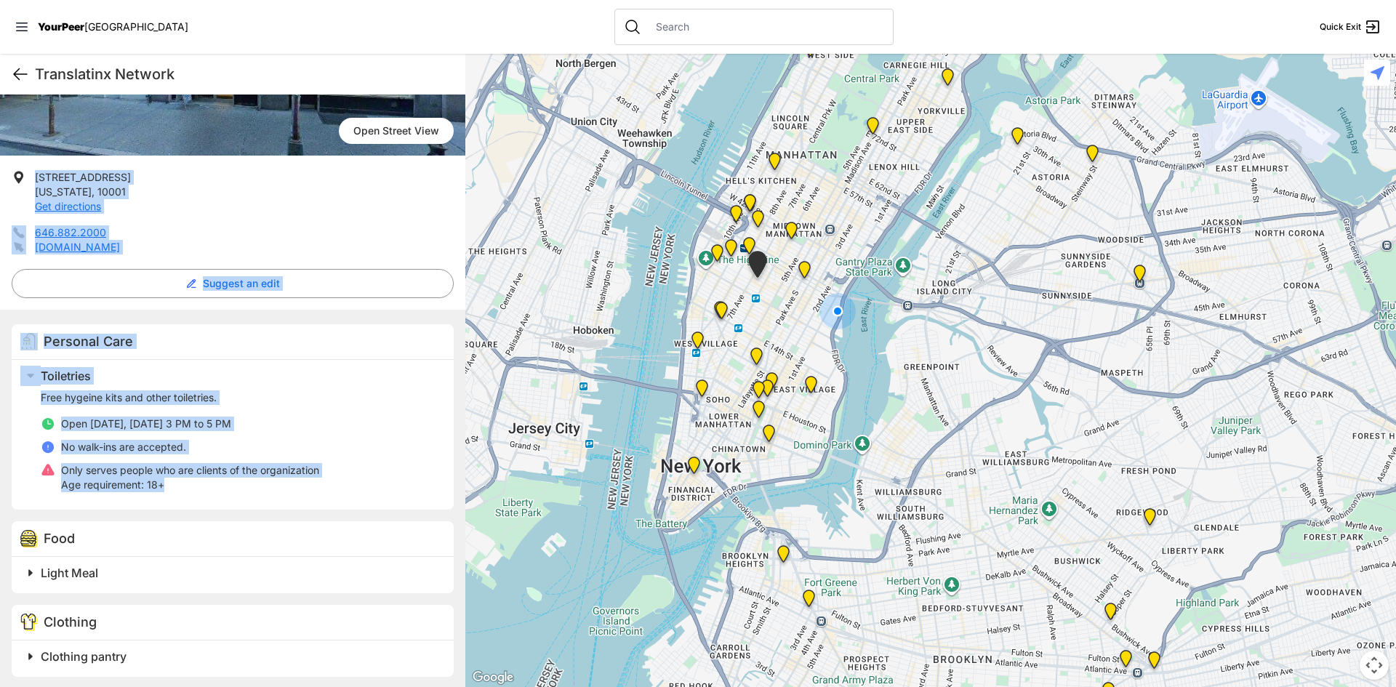
click at [25, 78] on icon at bounding box center [20, 73] width 17 height 17
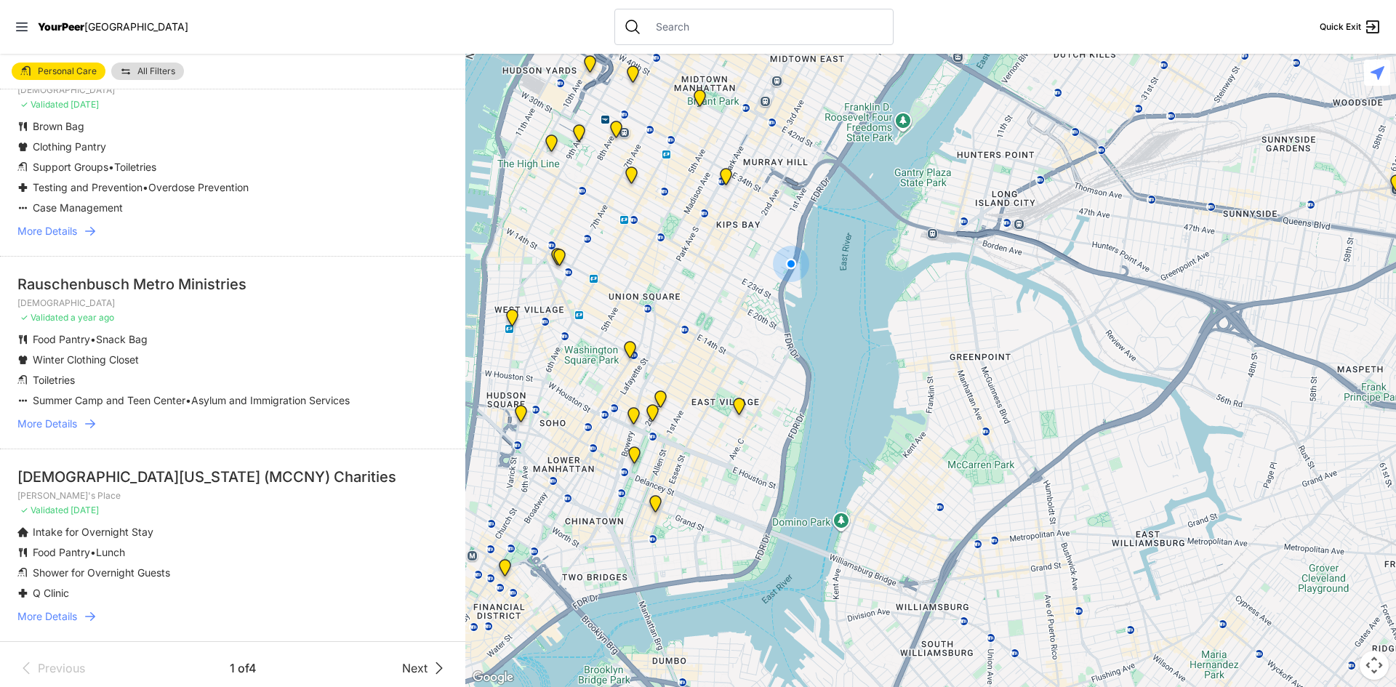
scroll to position [3430, 0]
click at [65, 608] on span "More Details" at bounding box center [47, 615] width 60 height 15
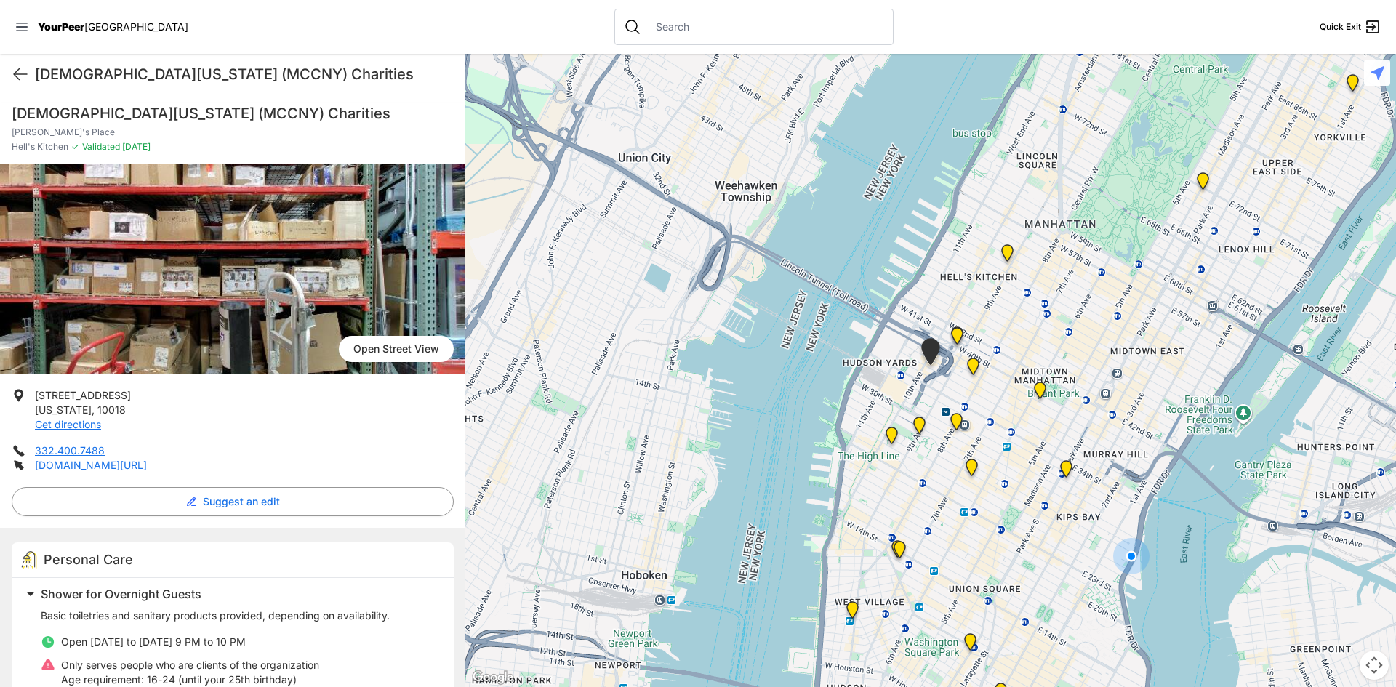
scroll to position [340, 0]
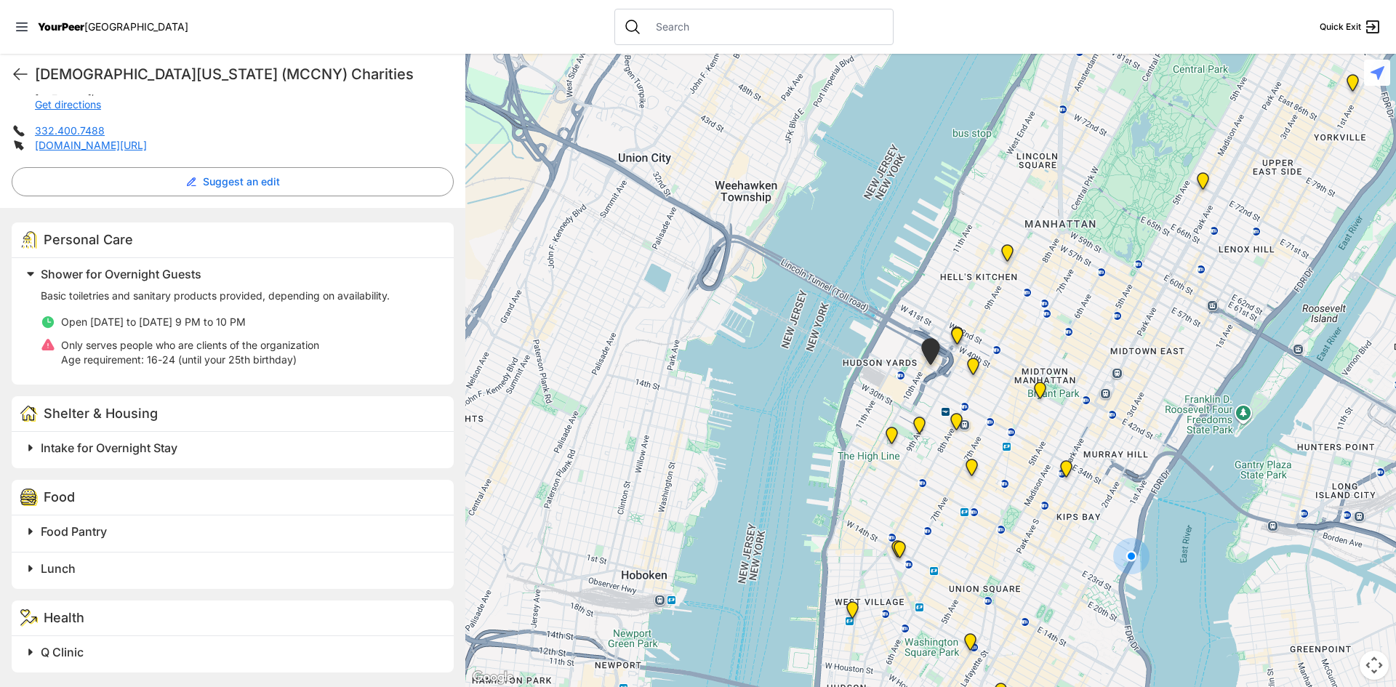
click at [101, 614] on div "Health" at bounding box center [233, 619] width 442 height 36
click at [40, 625] on div "Health" at bounding box center [233, 619] width 442 height 36
click at [31, 616] on img at bounding box center [28, 617] width 17 height 17
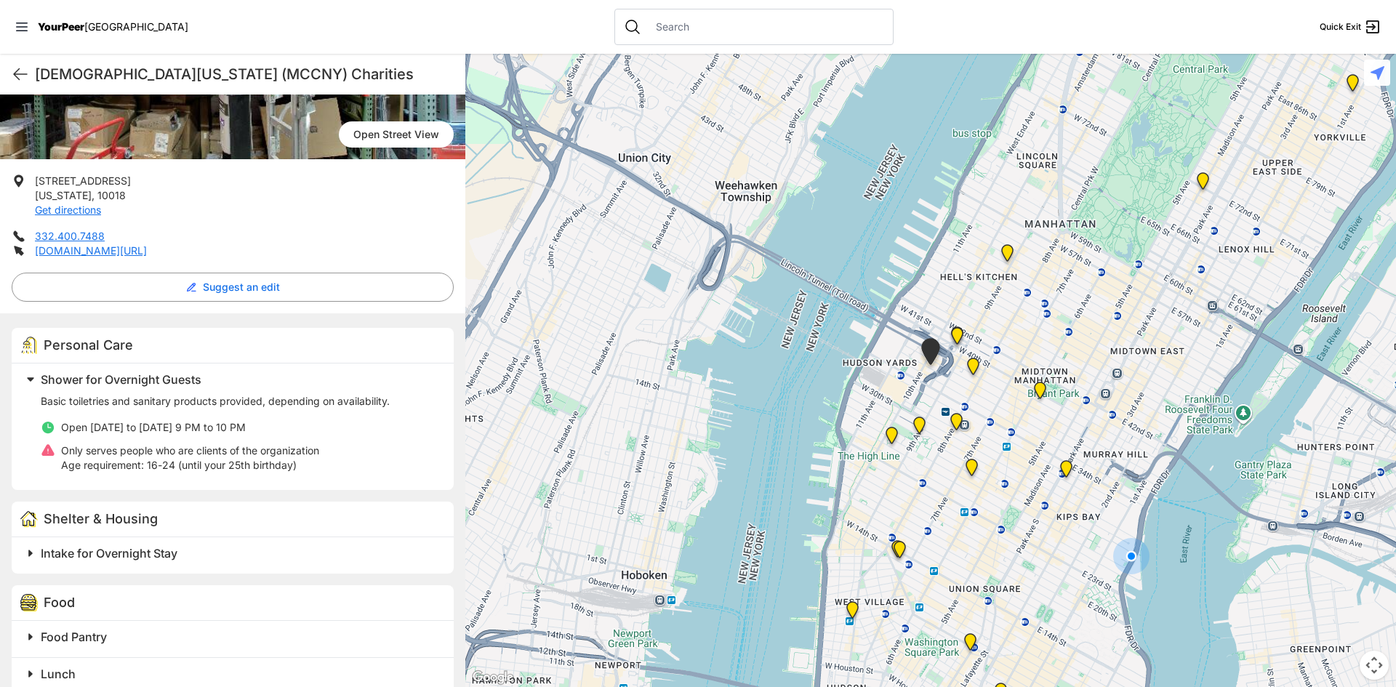
scroll to position [49, 0]
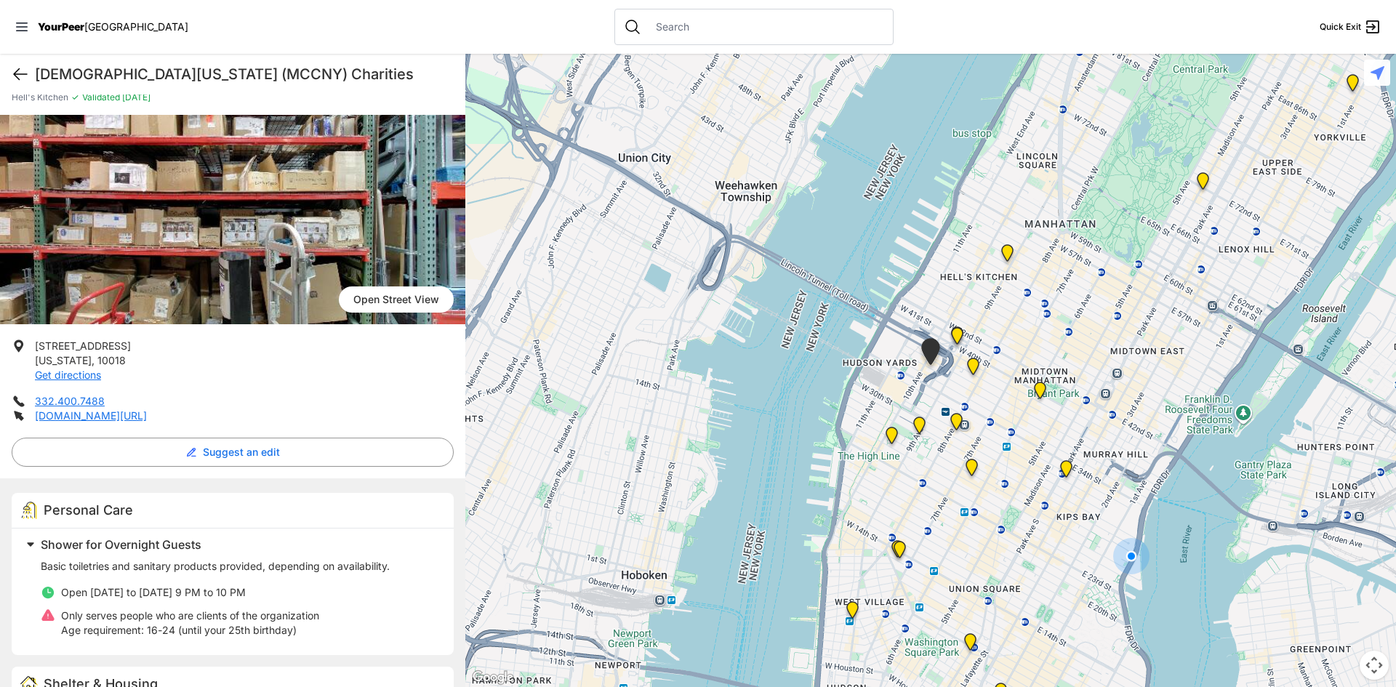
click at [20, 69] on icon at bounding box center [20, 74] width 13 height 11
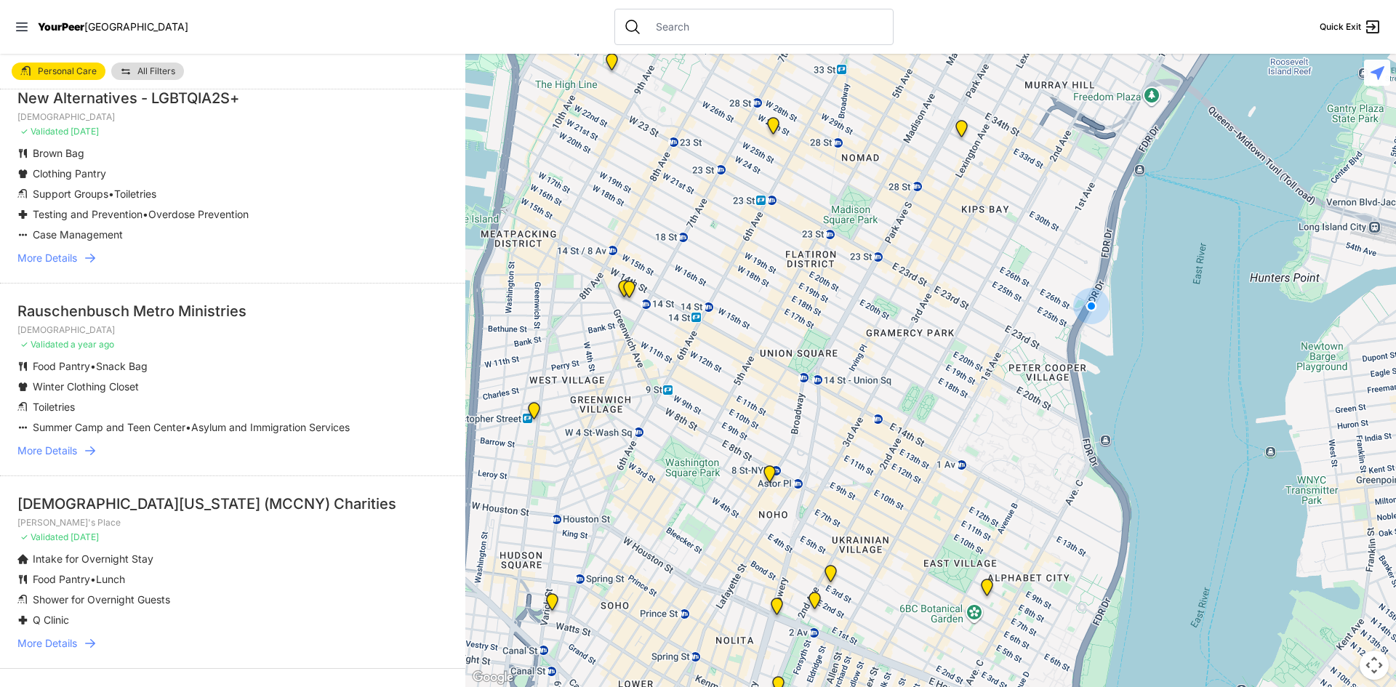
scroll to position [3430, 0]
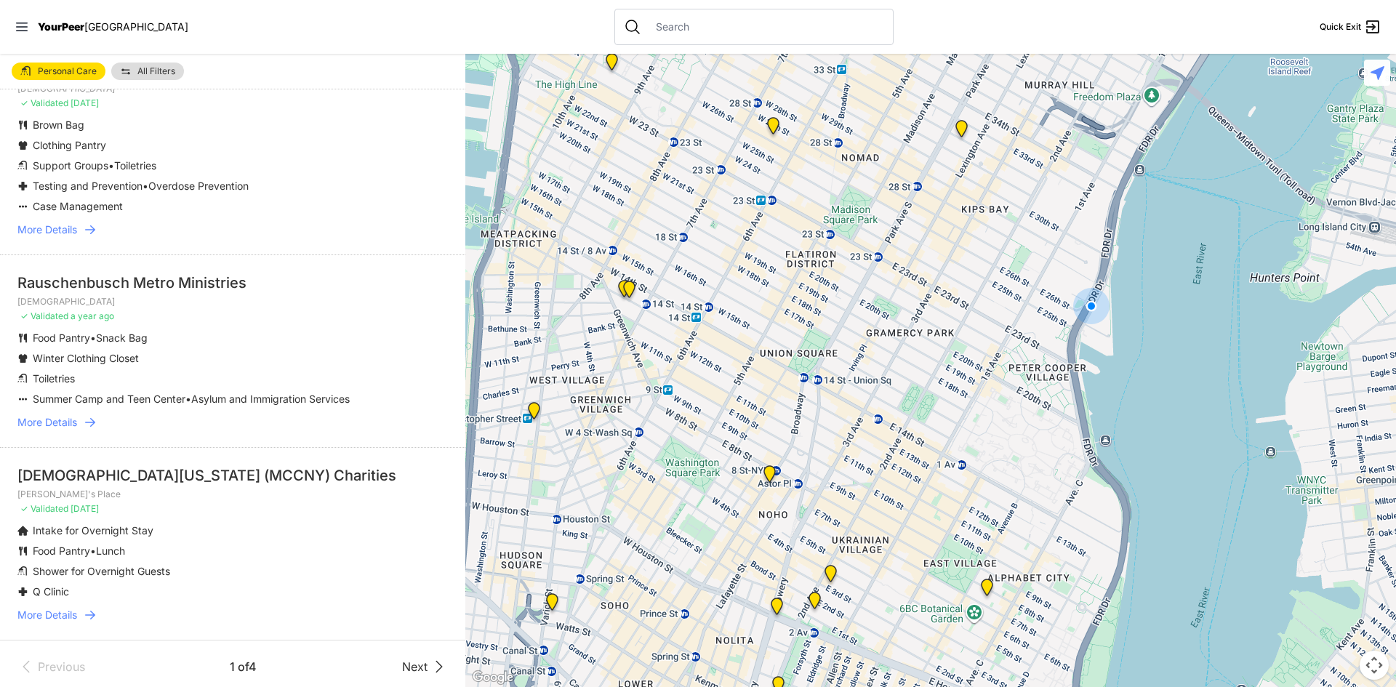
click at [23, 612] on span "More Details" at bounding box center [47, 615] width 60 height 15
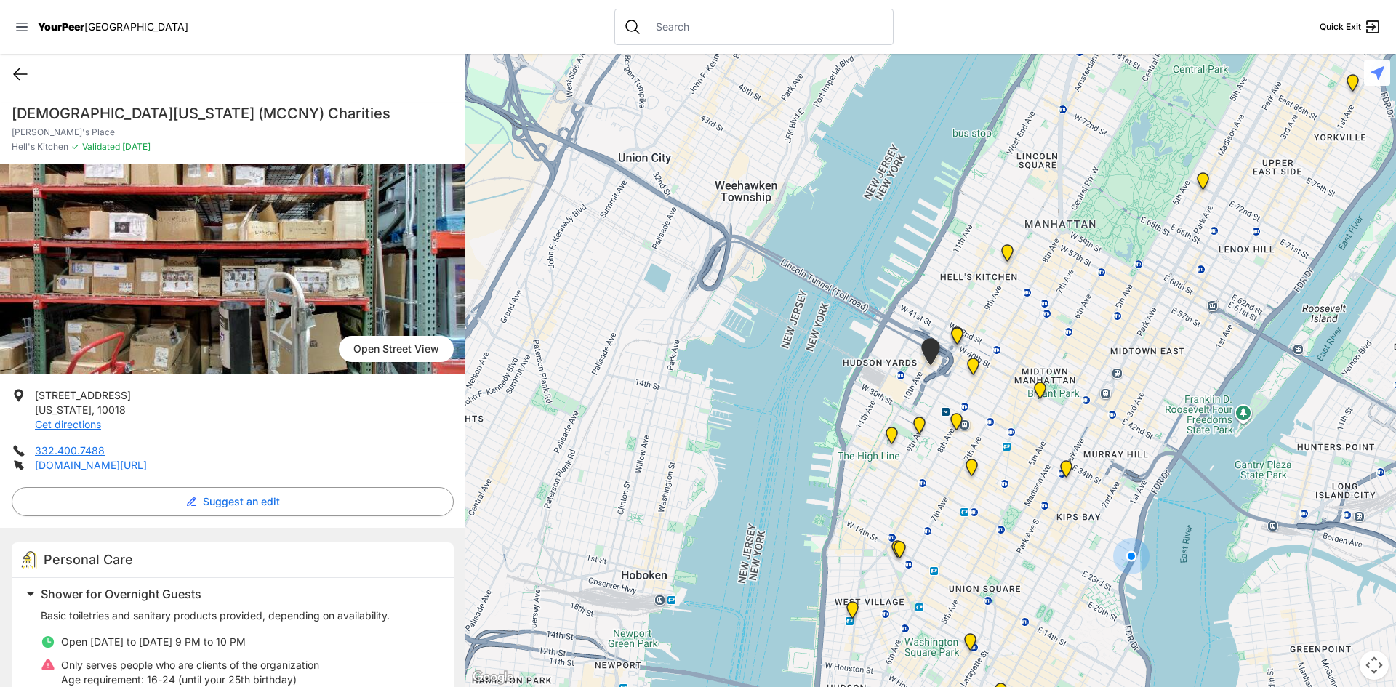
click at [28, 73] on icon at bounding box center [20, 73] width 17 height 17
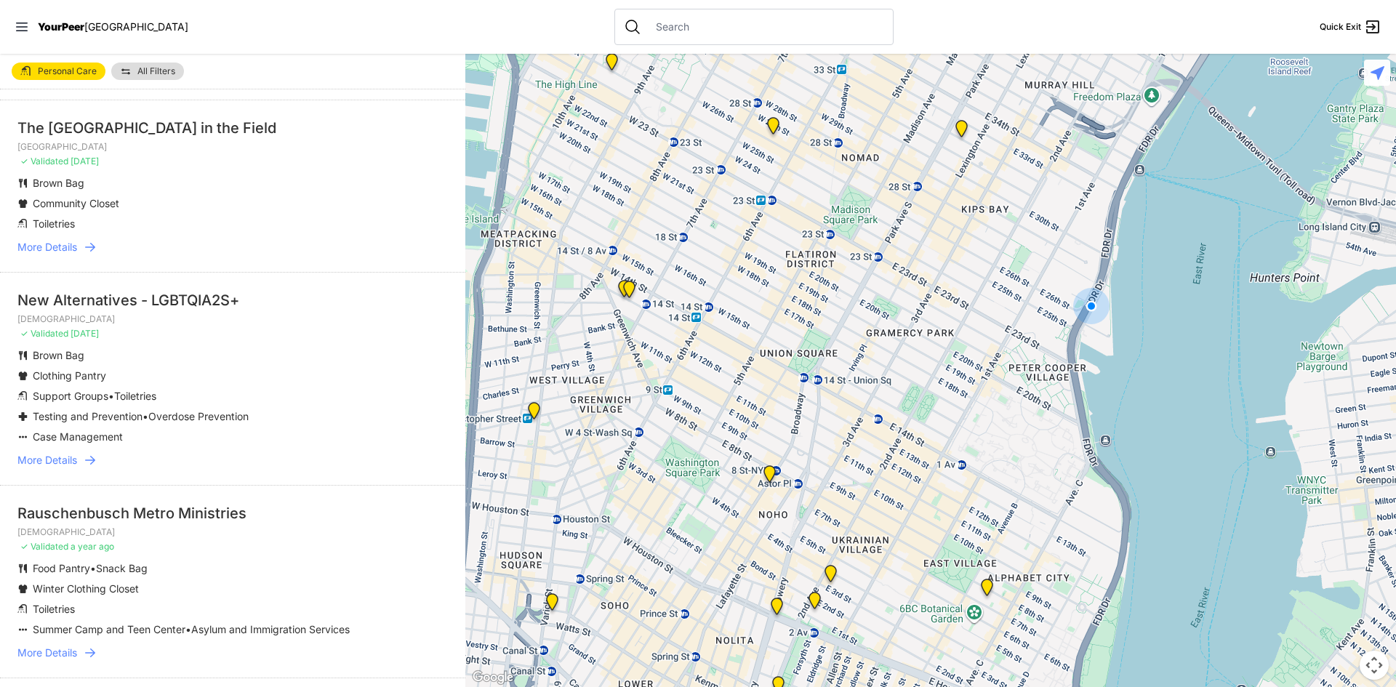
scroll to position [3430, 0]
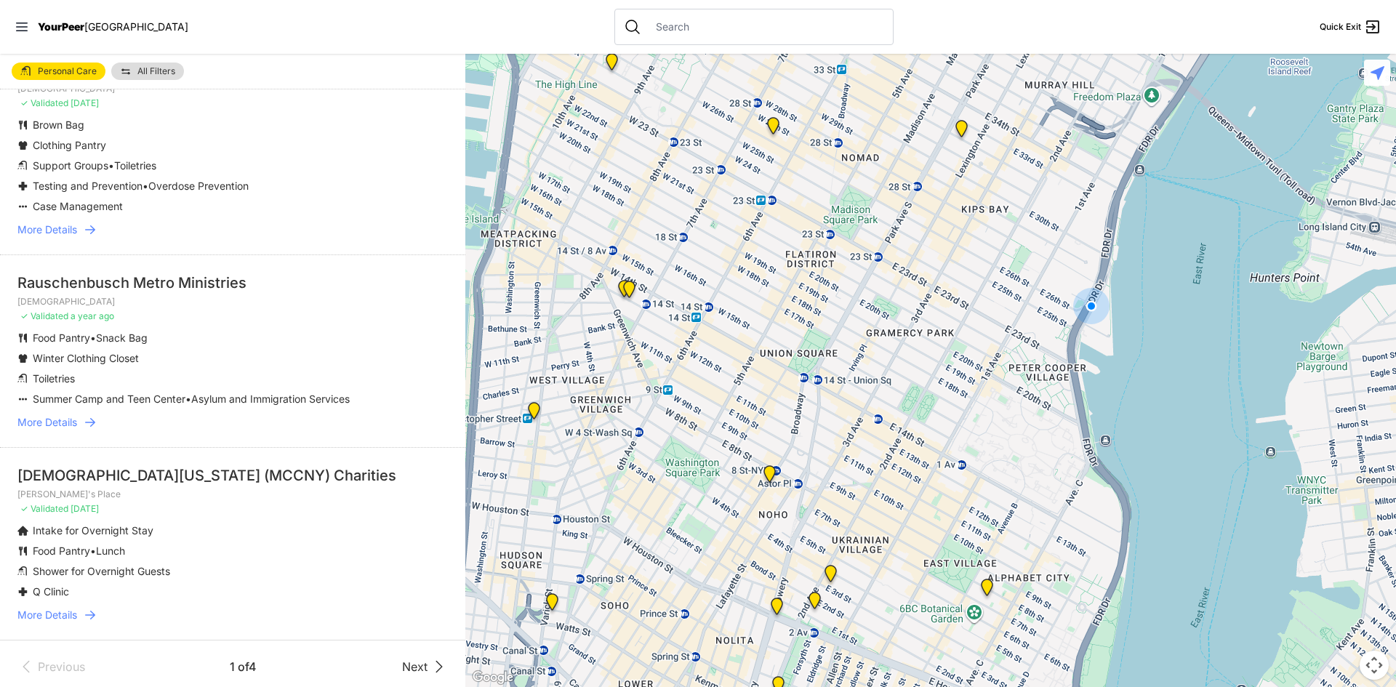
click at [402, 659] on span "Next" at bounding box center [414, 666] width 25 height 17
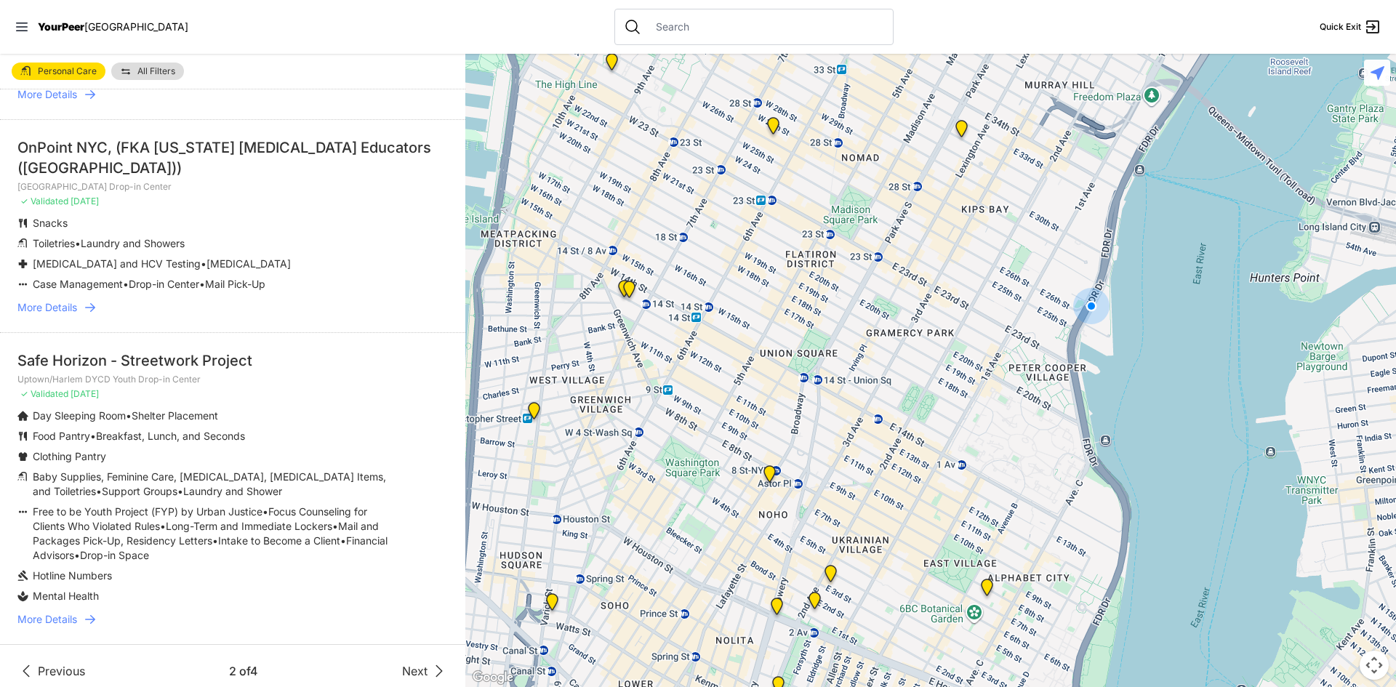
scroll to position [3448, 0]
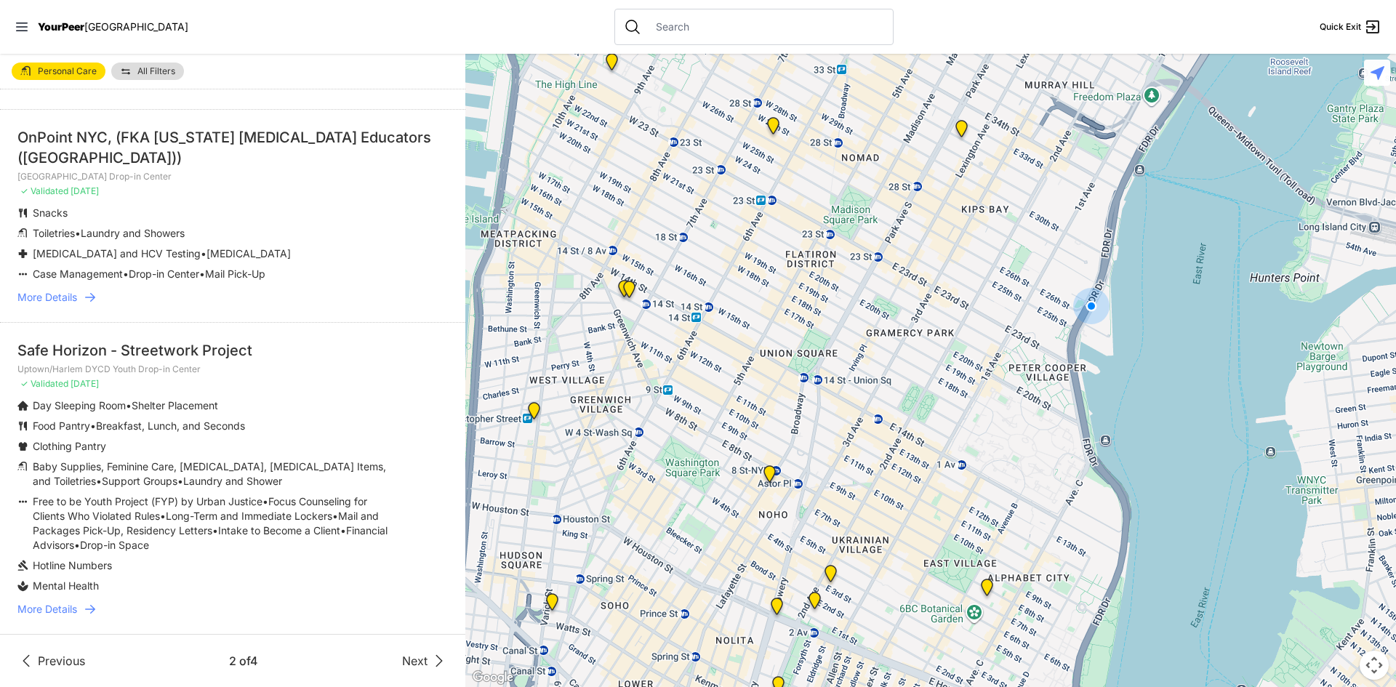
click at [402, 660] on span "Next" at bounding box center [414, 660] width 25 height 17
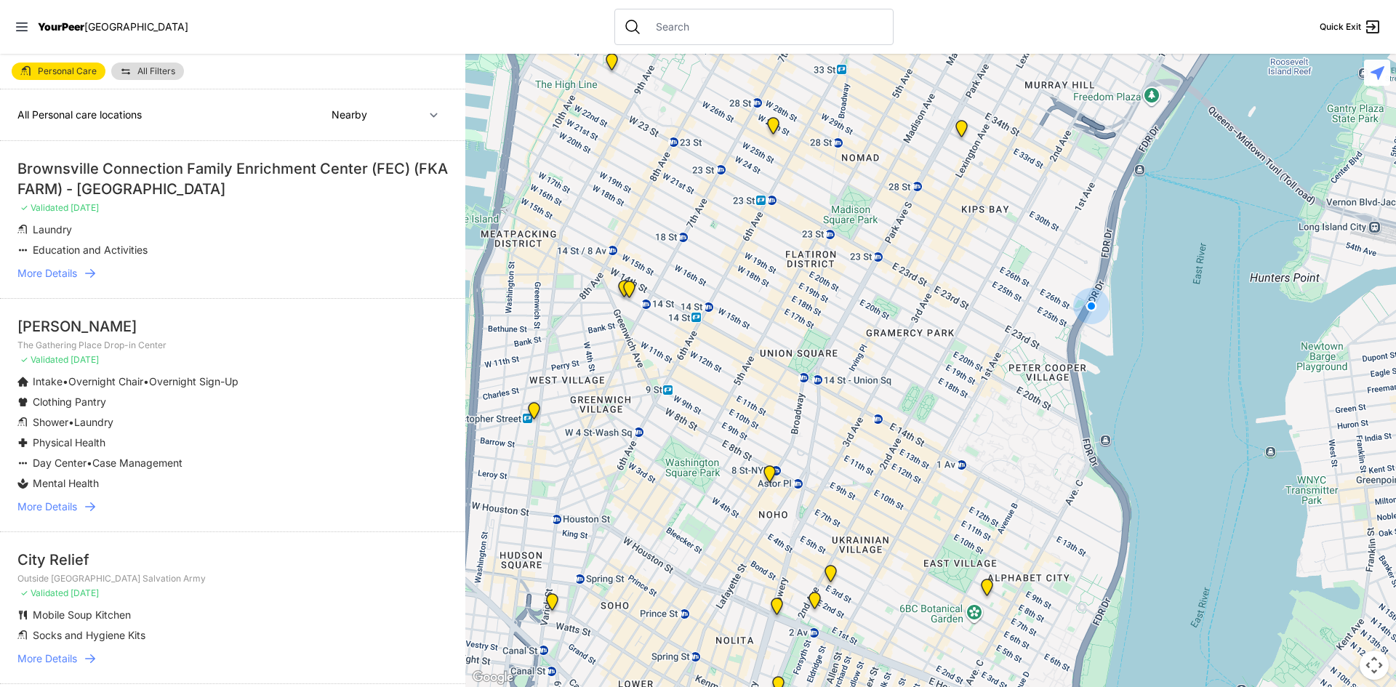
click at [72, 505] on span "More Details" at bounding box center [47, 507] width 60 height 15
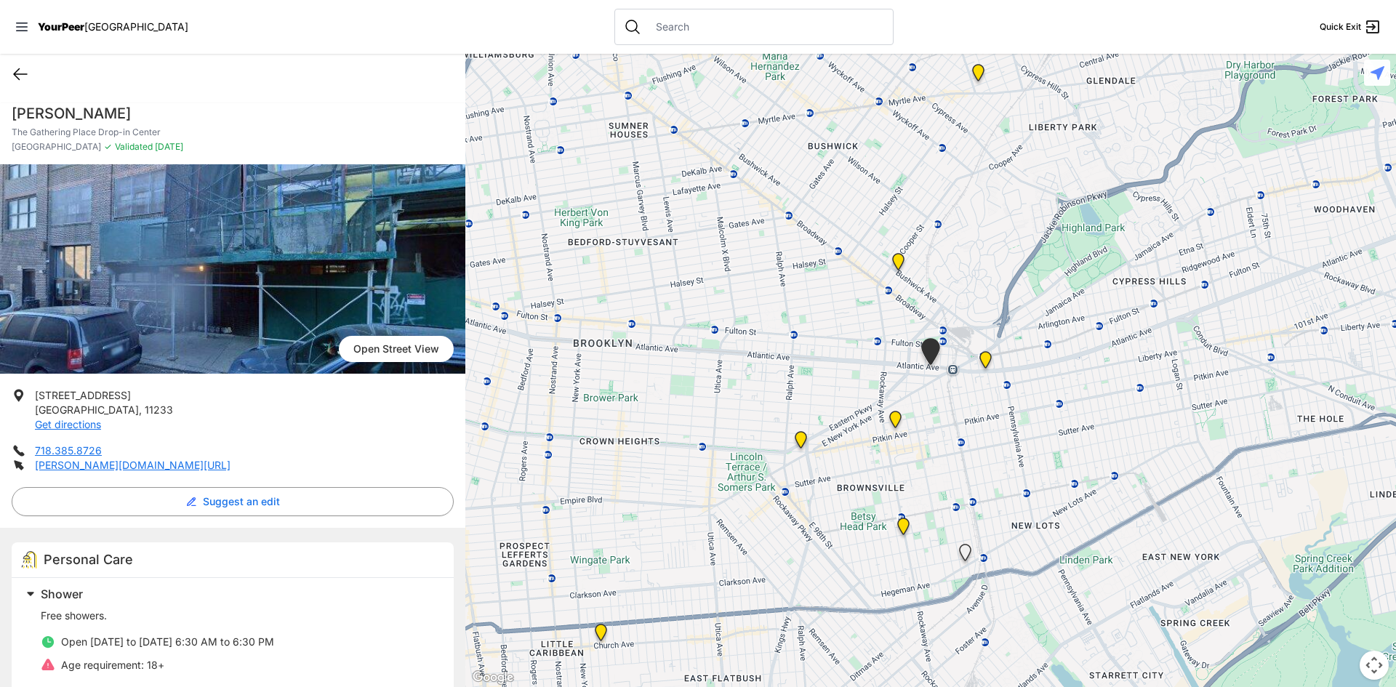
click at [25, 65] on icon at bounding box center [20, 73] width 17 height 17
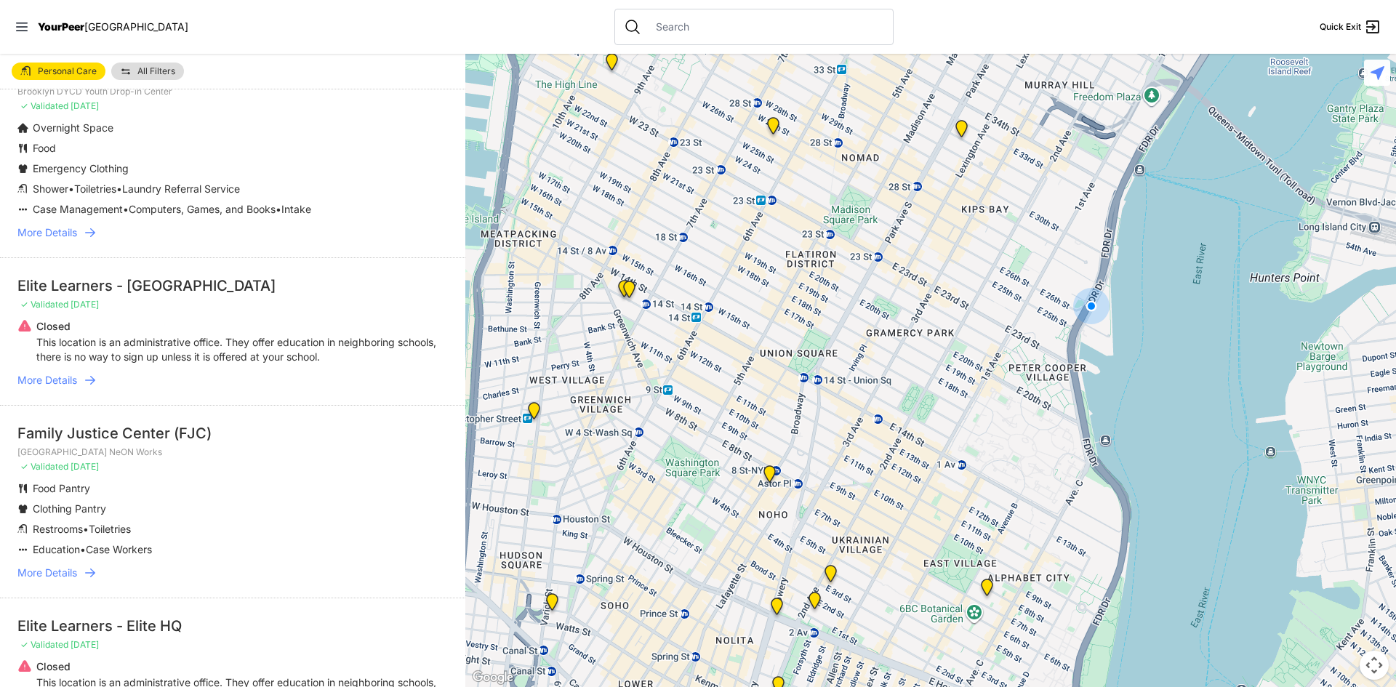
scroll to position [2182, 0]
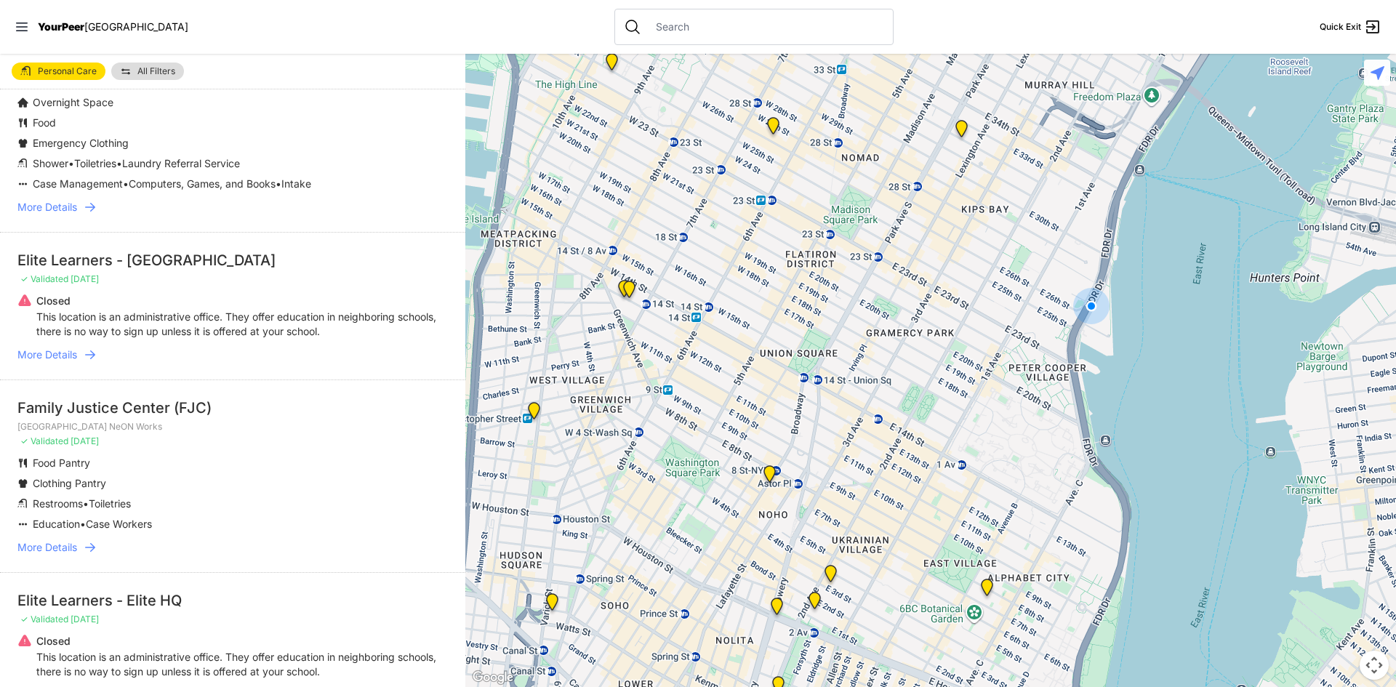
drag, startPoint x: 233, startPoint y: 356, endPoint x: 207, endPoint y: 465, distance: 112.3
click at [204, 465] on li "Food Pantry" at bounding box center [203, 463] width 372 height 15
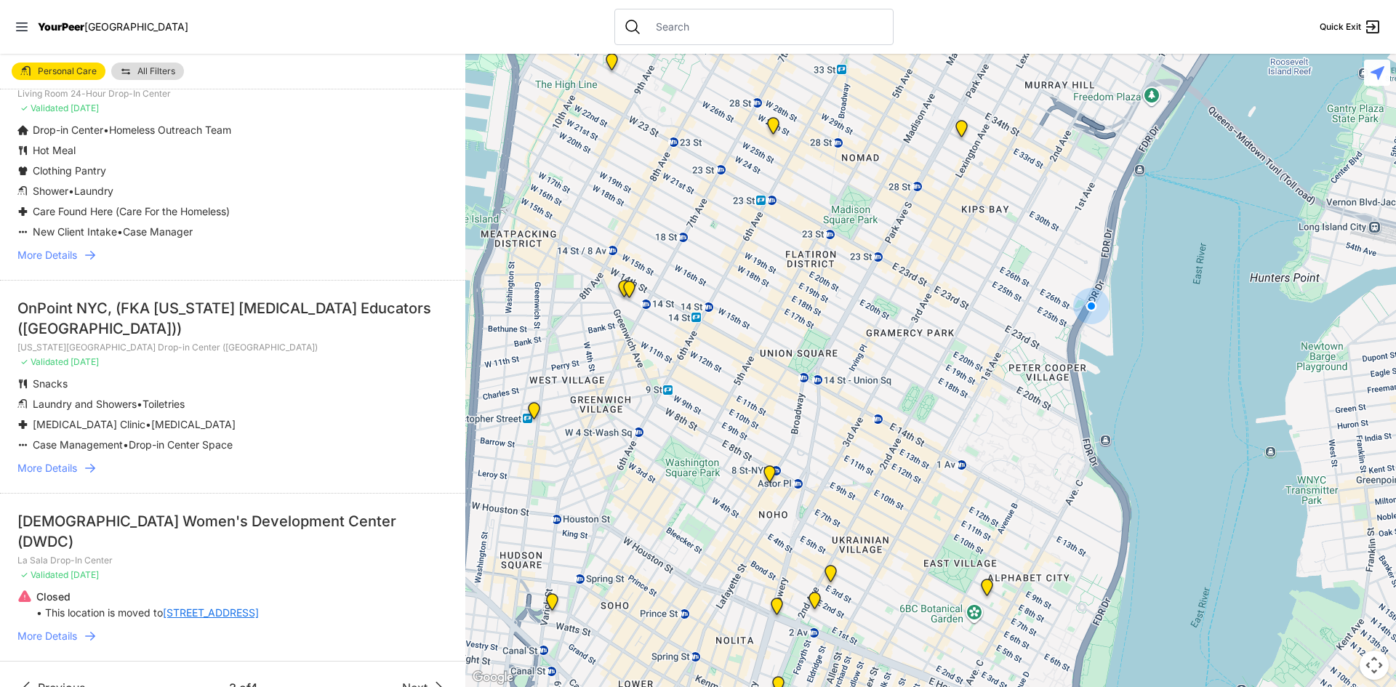
scroll to position [3206, 0]
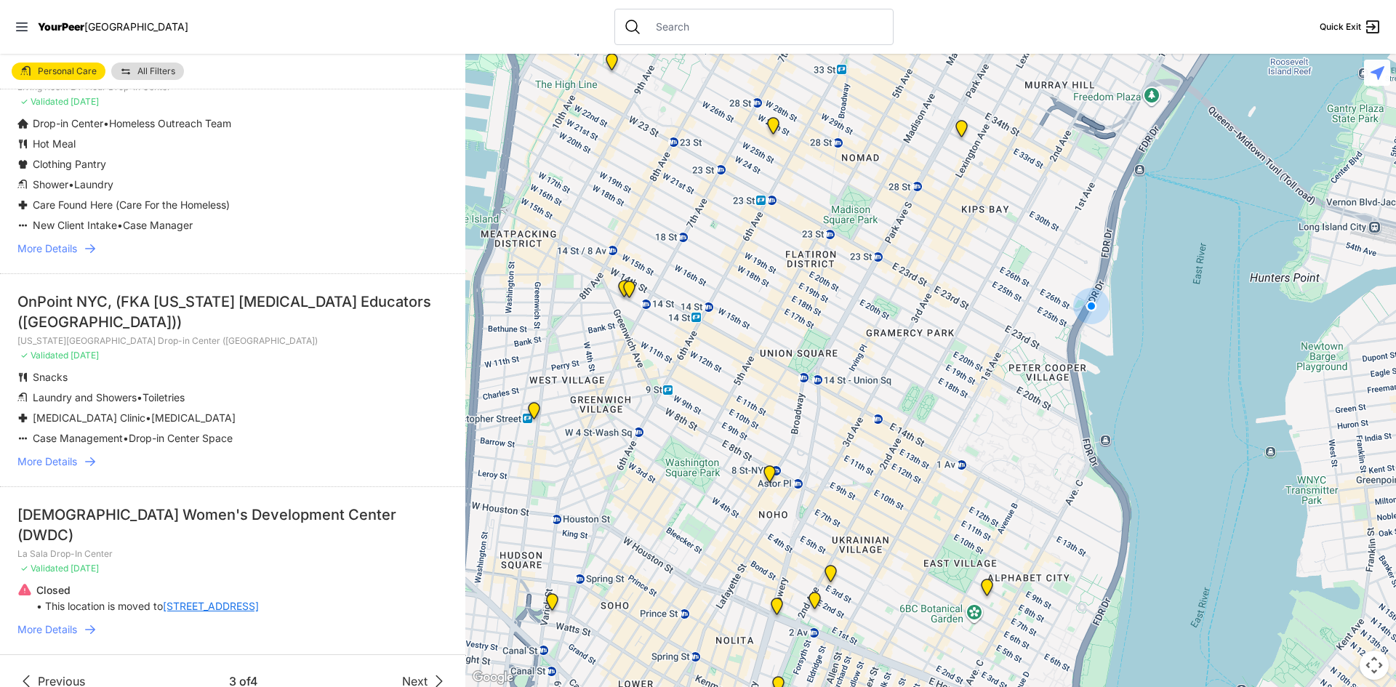
click at [393, 673] on div "Previous 3 of 4 Next" at bounding box center [232, 681] width 430 height 17
click at [403, 673] on span "Next" at bounding box center [414, 681] width 25 height 17
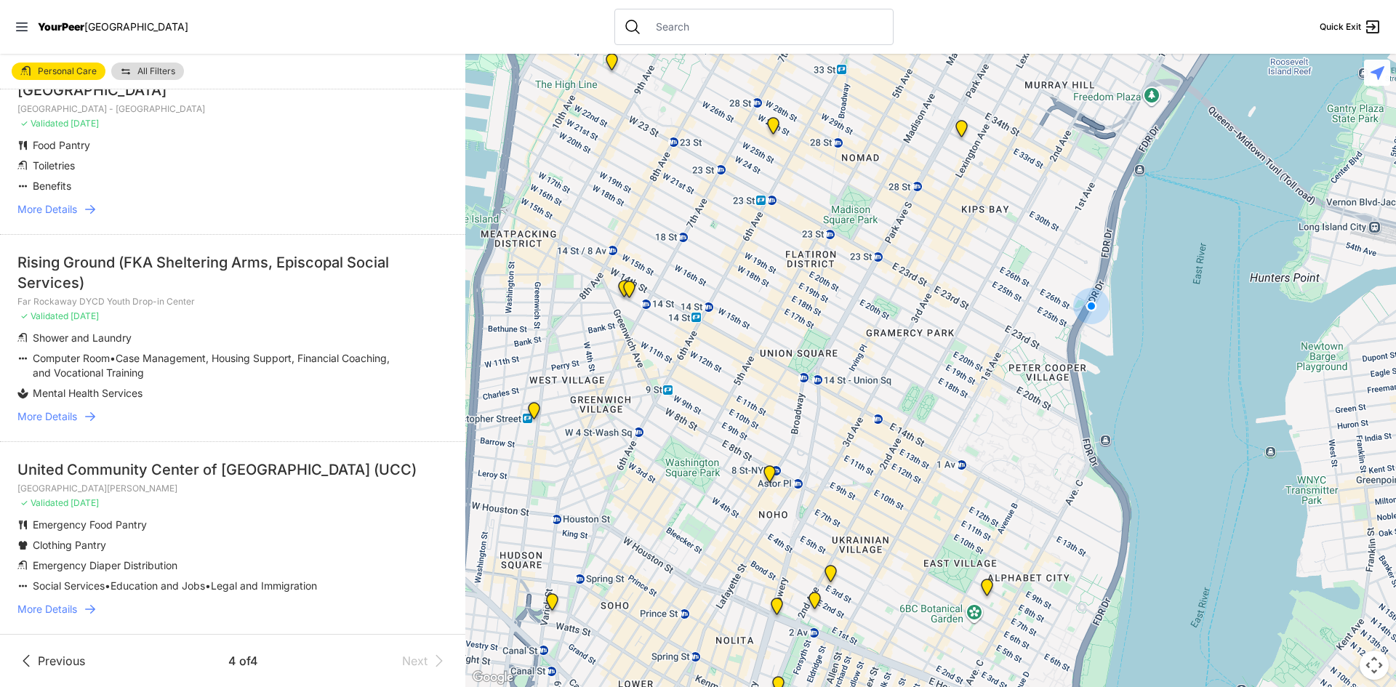
scroll to position [966, 0]
